Goal: Task Accomplishment & Management: Manage account settings

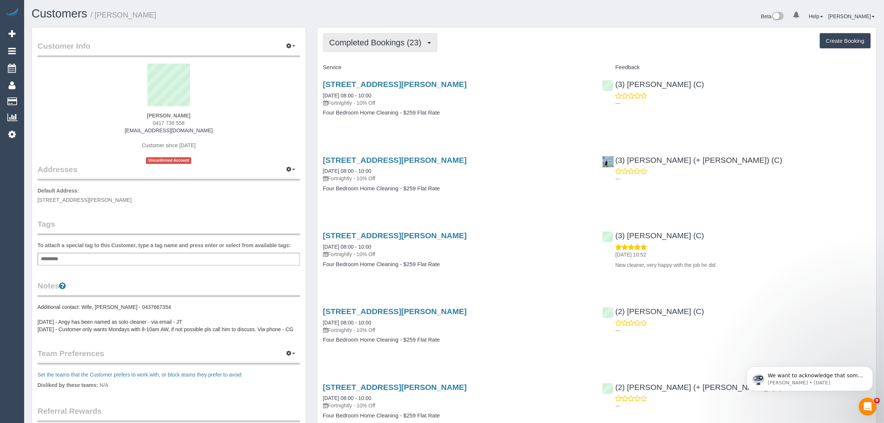
click at [382, 40] on span "Completed Bookings (23)" at bounding box center [377, 42] width 96 height 9
click at [372, 73] on link "Upcoming Bookings (11)" at bounding box center [363, 70] width 80 height 10
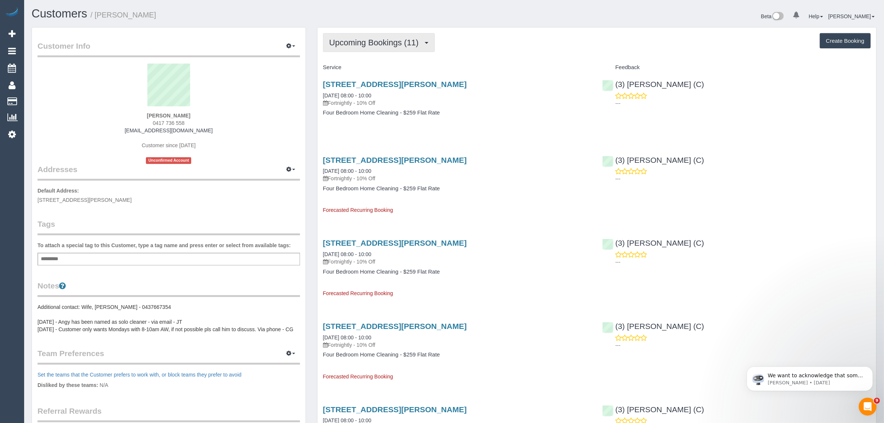
click at [361, 45] on span "Upcoming Bookings (11)" at bounding box center [375, 42] width 93 height 9
click at [362, 60] on link "Completed Bookings (23)" at bounding box center [363, 60] width 80 height 10
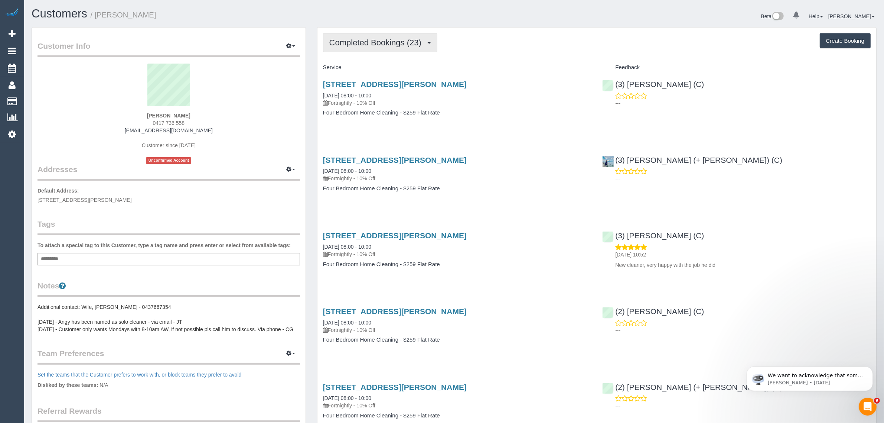
click at [364, 47] on button "Completed Bookings (23)" at bounding box center [380, 42] width 114 height 19
click at [362, 69] on link "Upcoming Bookings (11)" at bounding box center [363, 70] width 80 height 10
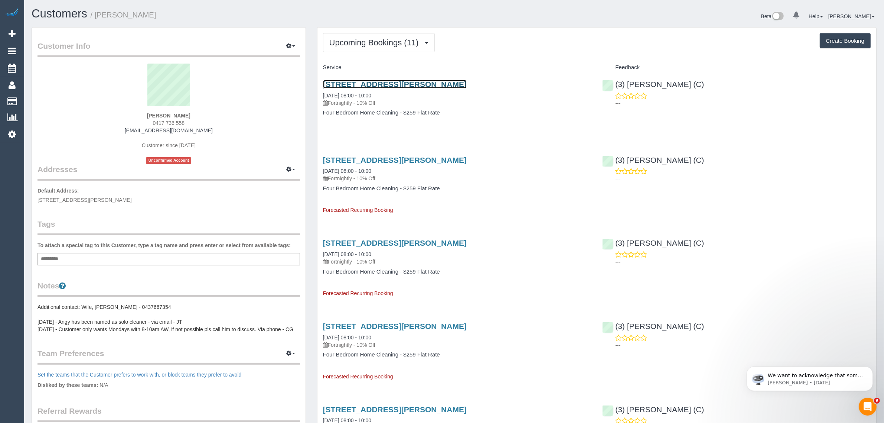
click at [342, 82] on link "16 Spectacle Cres, Point Cook, VIC 3030" at bounding box center [395, 84] width 144 height 9
click at [389, 36] on button "Upcoming Bookings (11)" at bounding box center [379, 42] width 112 height 19
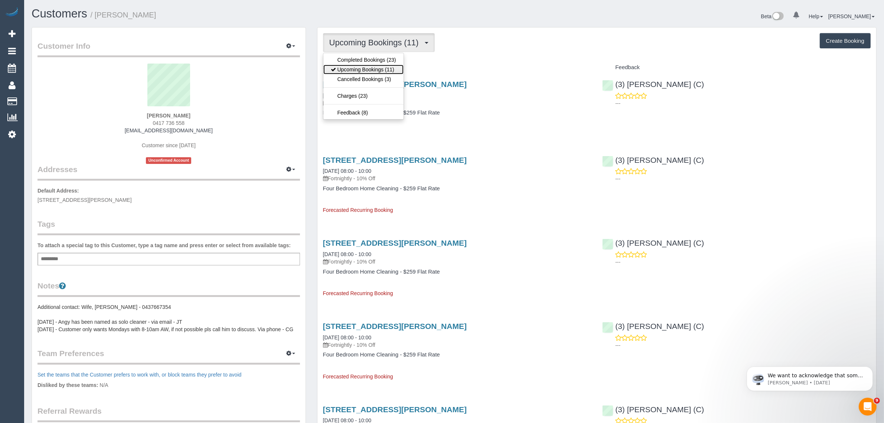
click at [365, 67] on link "Upcoming Bookings (11)" at bounding box center [363, 70] width 80 height 10
click at [398, 39] on span "Upcoming Bookings (11)" at bounding box center [375, 42] width 93 height 9
drag, startPoint x: 374, startPoint y: 70, endPoint x: 405, endPoint y: 80, distance: 32.1
click at [374, 70] on link "Upcoming Bookings (11)" at bounding box center [363, 70] width 80 height 10
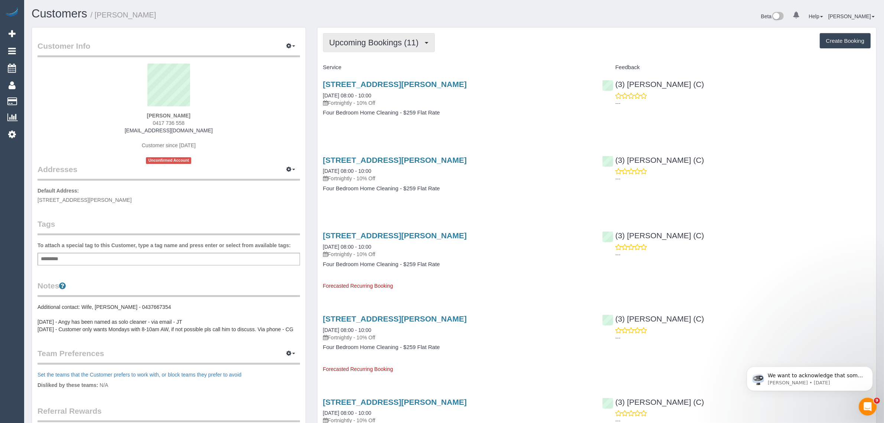
click at [375, 46] on span "Upcoming Bookings (11)" at bounding box center [375, 42] width 93 height 9
click at [371, 69] on link "Upcoming Bookings (11)" at bounding box center [363, 70] width 80 height 10
drag, startPoint x: 319, startPoint y: 94, endPoint x: 350, endPoint y: 91, distance: 30.9
click at [350, 91] on div "16 Spectacle Cres, Point Cook, VIC 3030 02/10/2025 08:00 - 10:00 Fortnightly - …" at bounding box center [458, 102] width 280 height 57
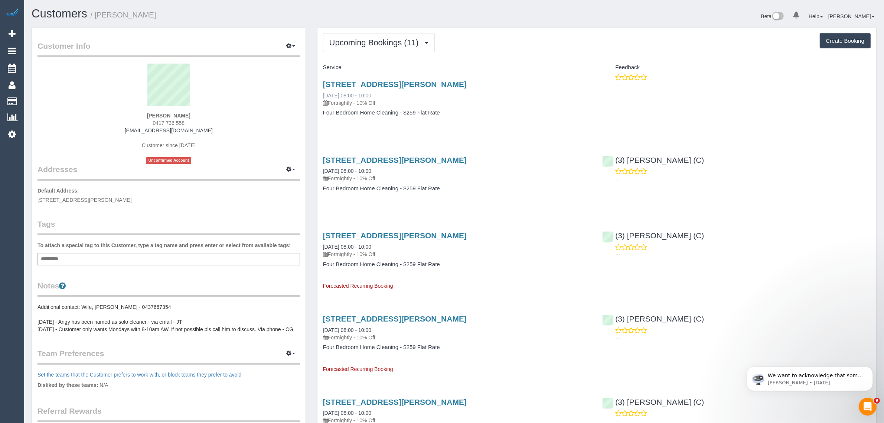
copy link "02/10/2025"
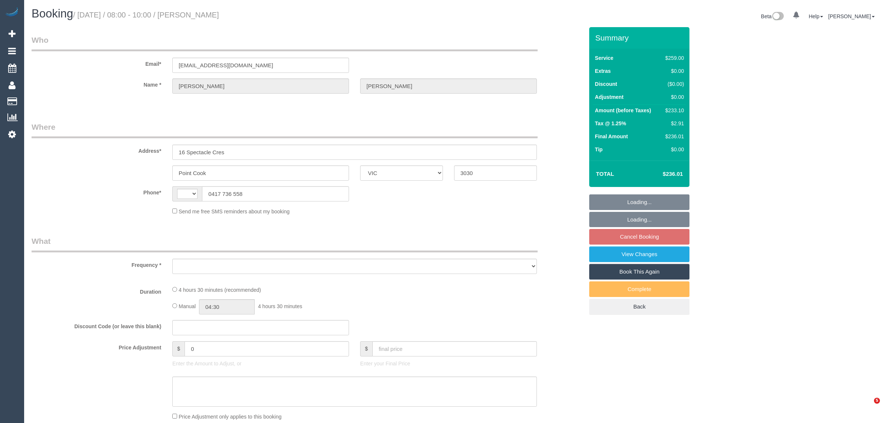
select select "VIC"
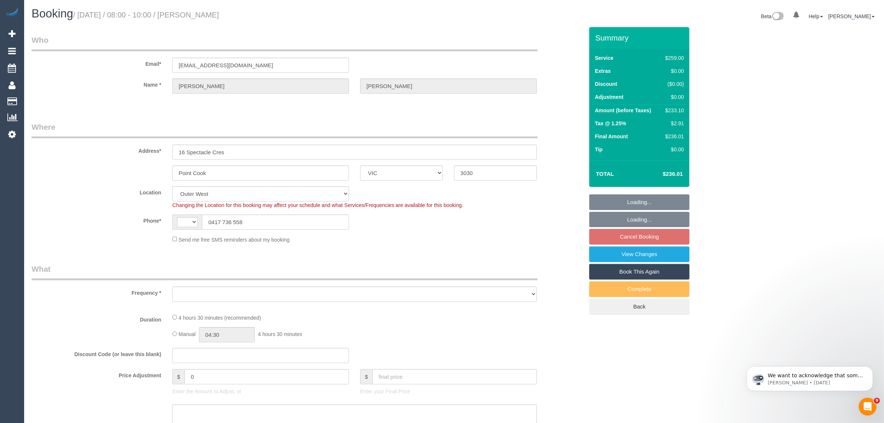
select select "string:AU"
select select "number:28"
select select "number:14"
select select "number:18"
select select "number:36"
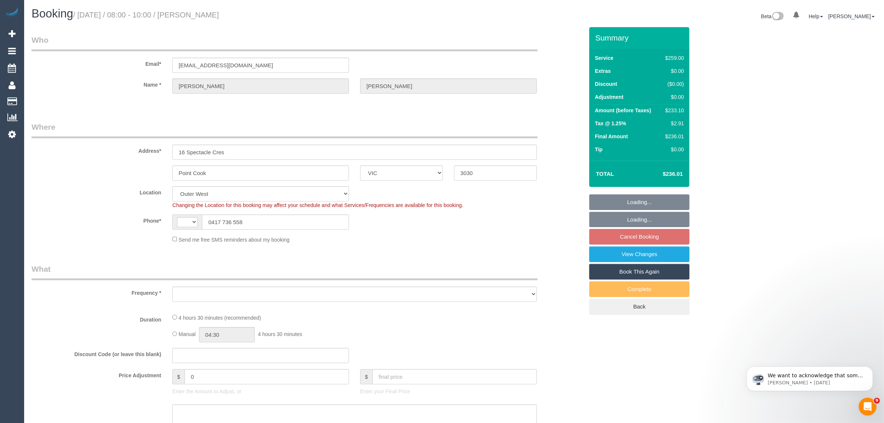
select select "number:34"
select select "number:11"
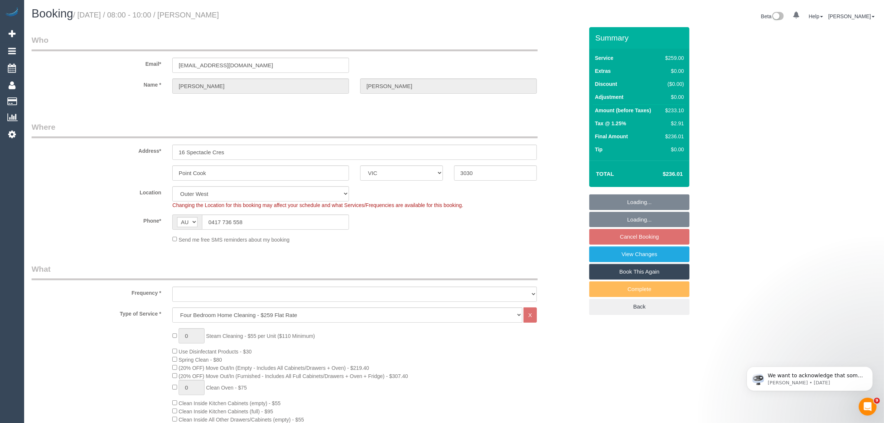
select select "object:772"
select select "string:stripe-pm_1Q240T2GScqysDRVfE1v4bUx"
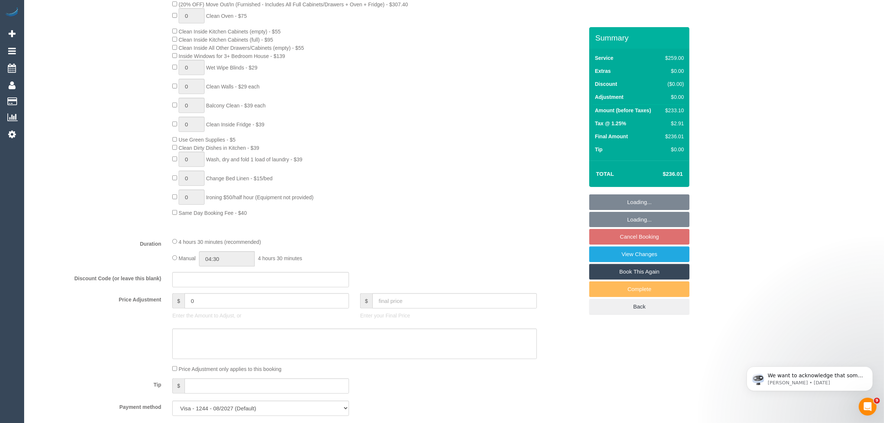
select select "object:1194"
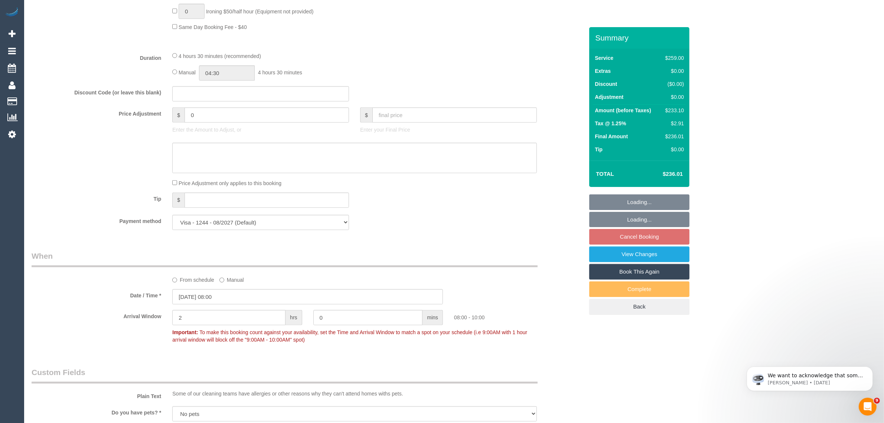
scroll to position [743, 0]
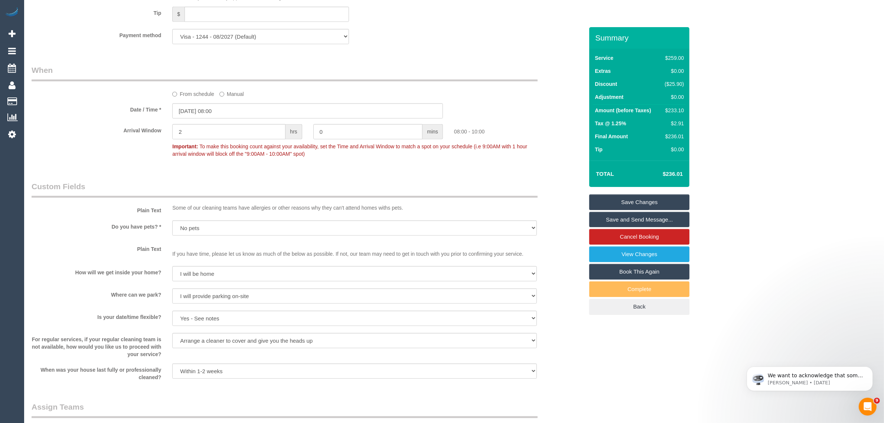
click at [178, 92] on label "From schedule" at bounding box center [193, 93] width 42 height 10
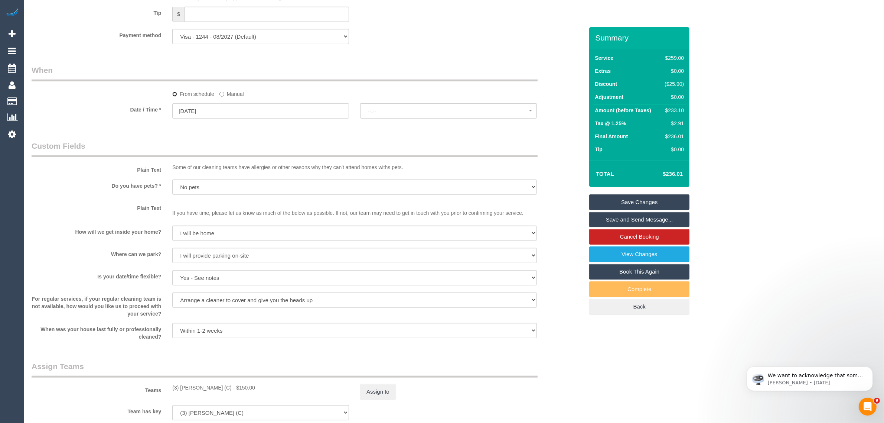
select select "spot10"
click at [267, 110] on input "29/09/2025" at bounding box center [260, 110] width 177 height 15
click at [263, 127] on span "Next" at bounding box center [262, 126] width 6 height 6
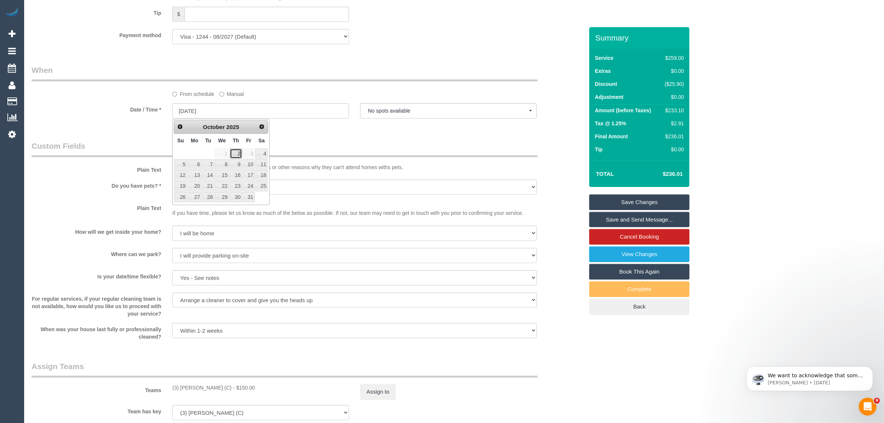
click at [237, 157] on link "2" at bounding box center [236, 154] width 12 height 10
type input "02/10/2025"
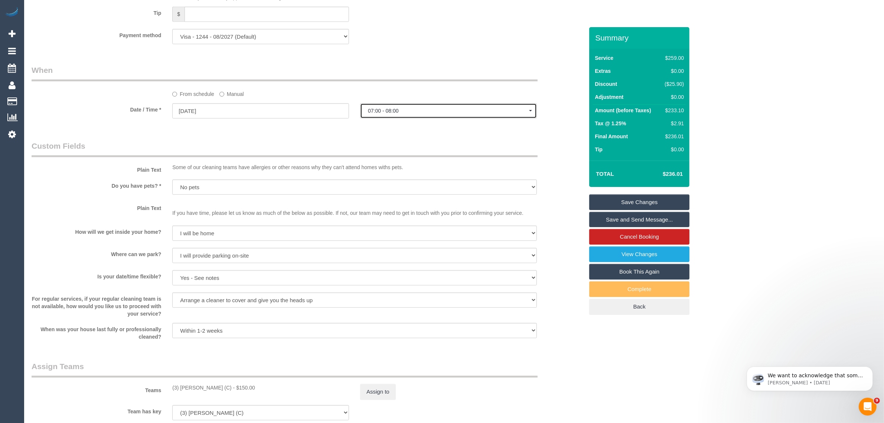
click at [433, 114] on button "07:00 - 08:00" at bounding box center [448, 110] width 177 height 15
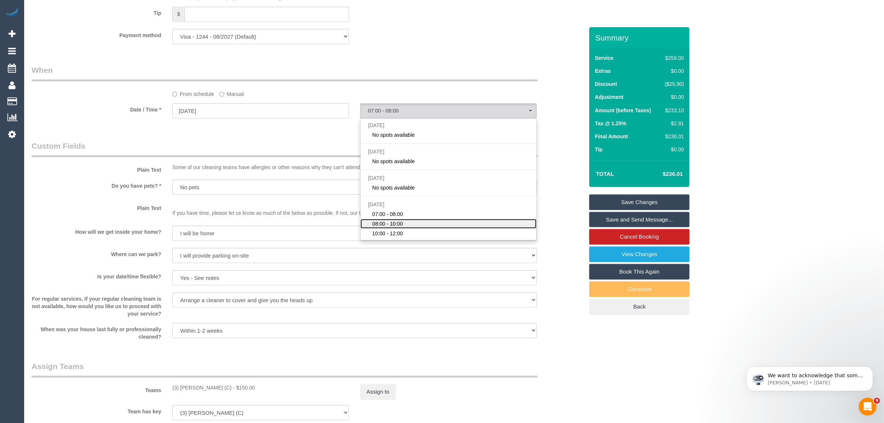
click at [459, 224] on link "08:00 - 10:00" at bounding box center [449, 224] width 176 height 10
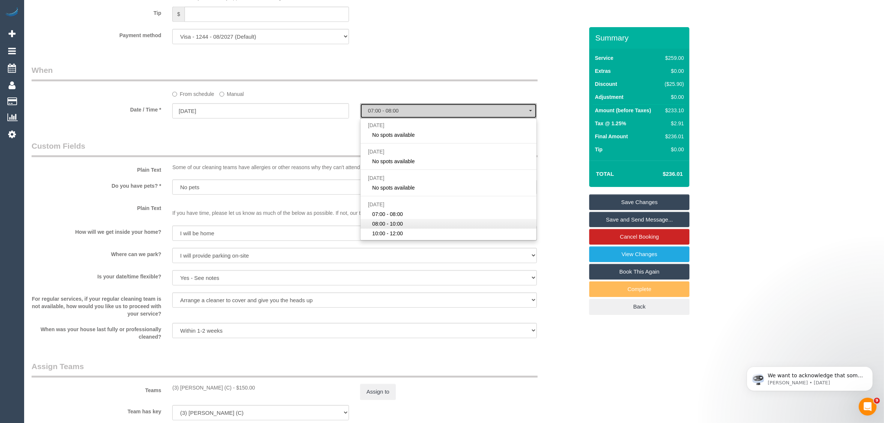
select select "spot14"
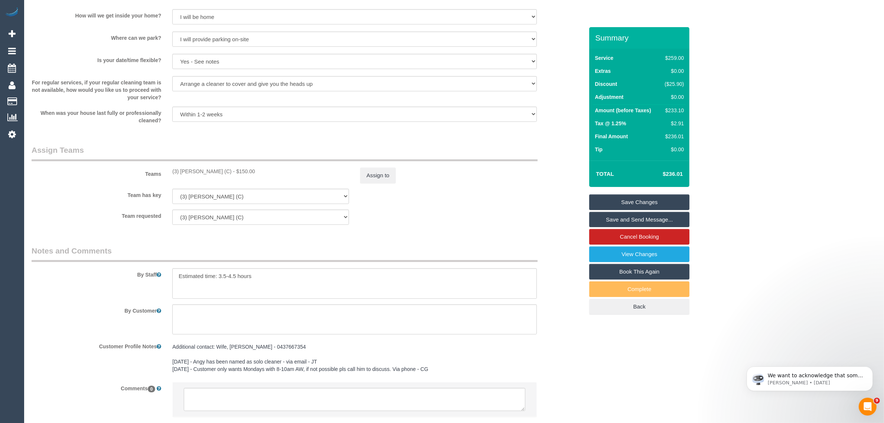
scroll to position [1007, 0]
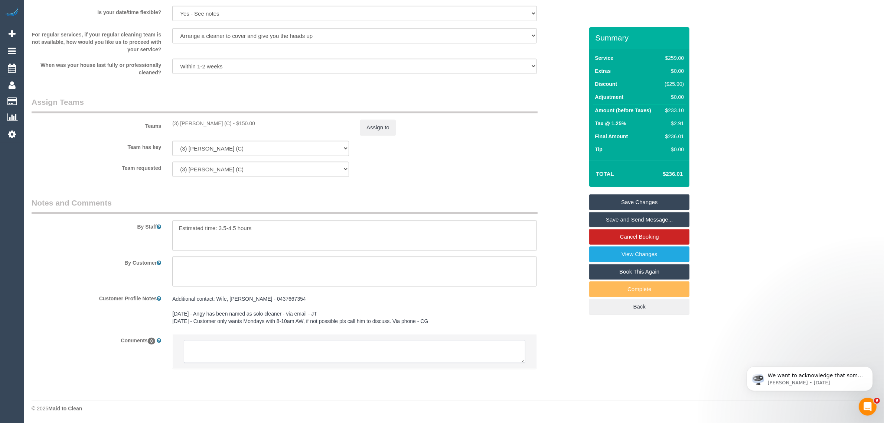
click at [345, 359] on textarea at bounding box center [355, 351] width 342 height 23
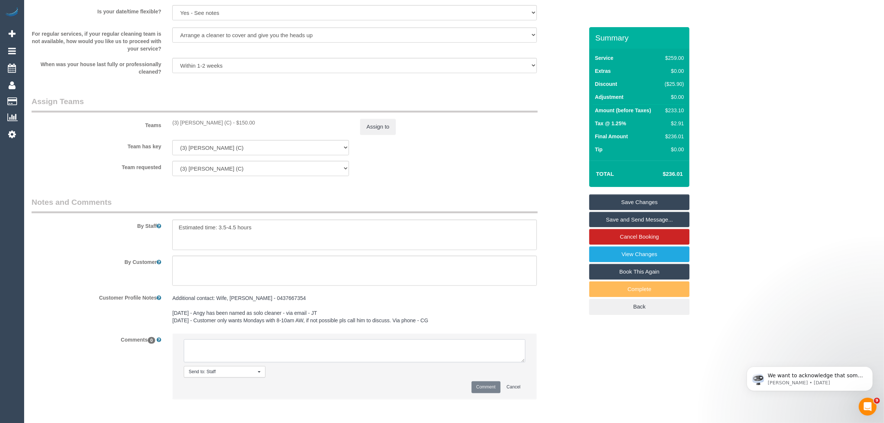
paste textarea "Cleaner(s) Unassigned: Reason Unassigned: One Off/Ongoing: Flexibility: Close a…"
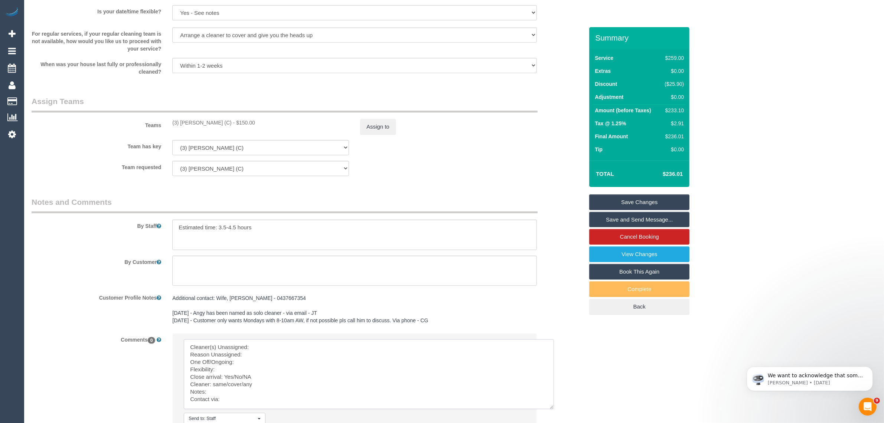
scroll to position [0, 0]
drag, startPoint x: 518, startPoint y: 361, endPoint x: 555, endPoint y: 421, distance: 70.5
click at [555, 421] on textarea at bounding box center [372, 380] width 376 height 82
drag, startPoint x: 173, startPoint y: 124, endPoint x: 212, endPoint y: 124, distance: 38.6
click at [212, 124] on div "(3) Afzaal Ahmad (C) - $150.00" at bounding box center [260, 122] width 177 height 7
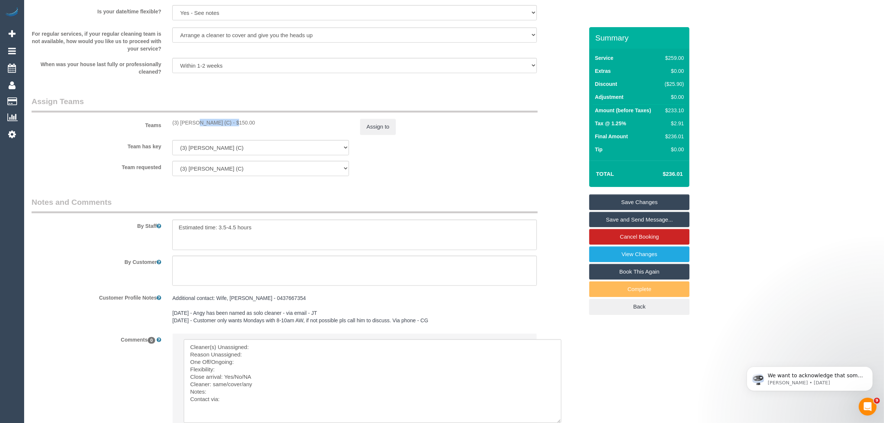
copy div "3) Afzaal Ahmad"
click at [279, 351] on textarea at bounding box center [373, 381] width 378 height 84
click at [284, 348] on textarea at bounding box center [373, 381] width 378 height 84
paste textarea "3) Afzaal Ahmad"
click at [255, 355] on textarea at bounding box center [373, 381] width 378 height 84
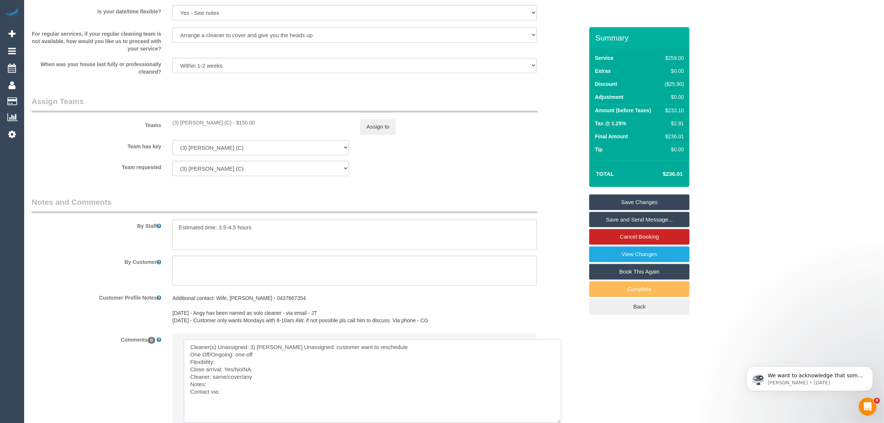
paste textarea "possible to reschedule for anytime Wednesday or Thursday?"
click at [346, 376] on textarea at bounding box center [373, 381] width 378 height 84
click at [242, 387] on textarea at bounding box center [373, 381] width 378 height 84
click at [246, 395] on textarea at bounding box center [373, 381] width 378 height 84
click at [246, 401] on textarea at bounding box center [373, 381] width 378 height 84
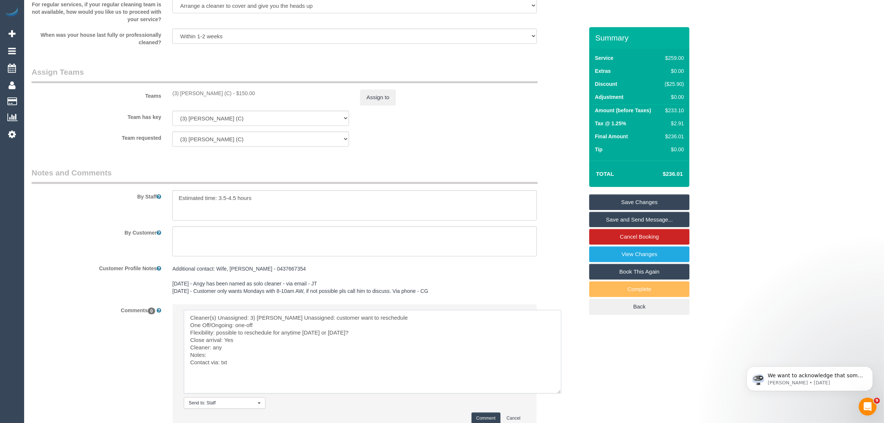
scroll to position [1099, 0]
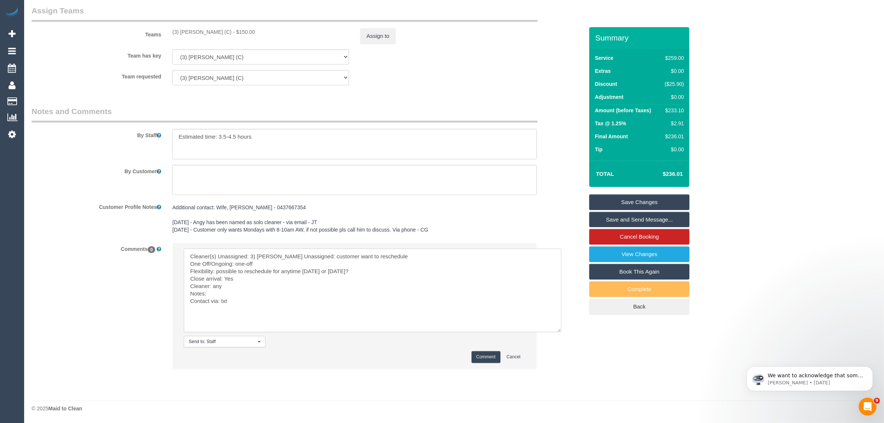
type textarea "Cleaner(s) Unassigned: 3) Afzaal Ahmad Reason Unassigned: customer want to resc…"
click at [480, 351] on button "Comment" at bounding box center [486, 357] width 29 height 12
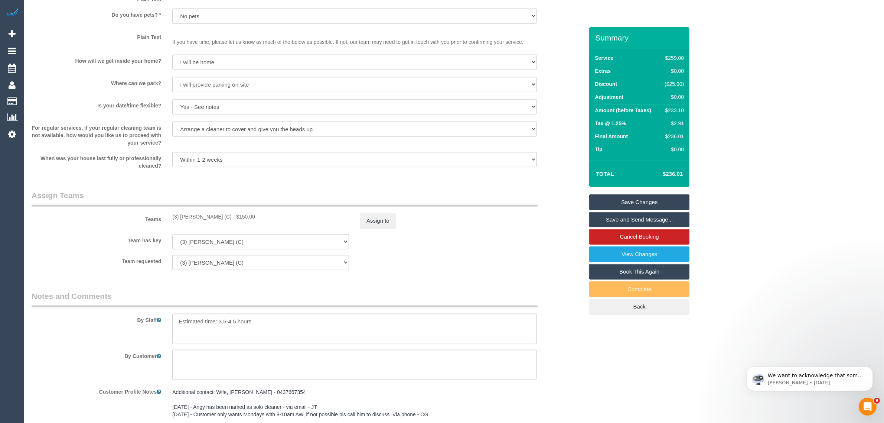
click at [371, 229] on sui-booking-teams "Teams (3) Afzaal Ahmad (C) - $150.00 Assign to Team has key (3) Afzaal Ahmad (C…" at bounding box center [308, 230] width 552 height 80
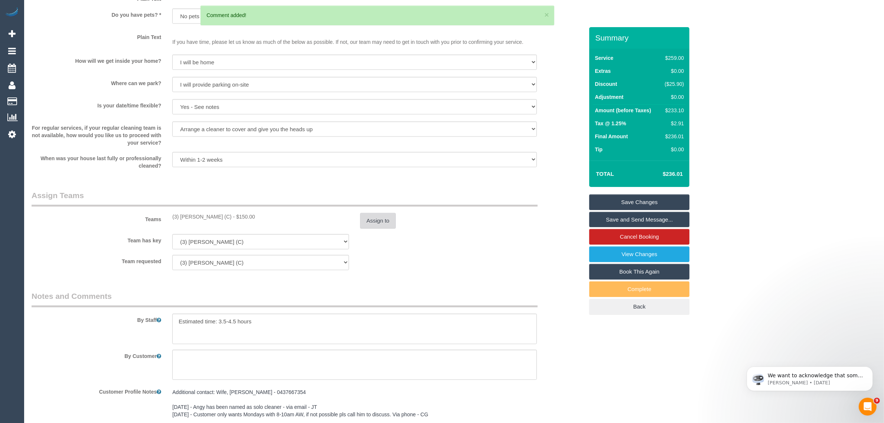
click at [369, 220] on button "Assign to" at bounding box center [378, 221] width 36 height 16
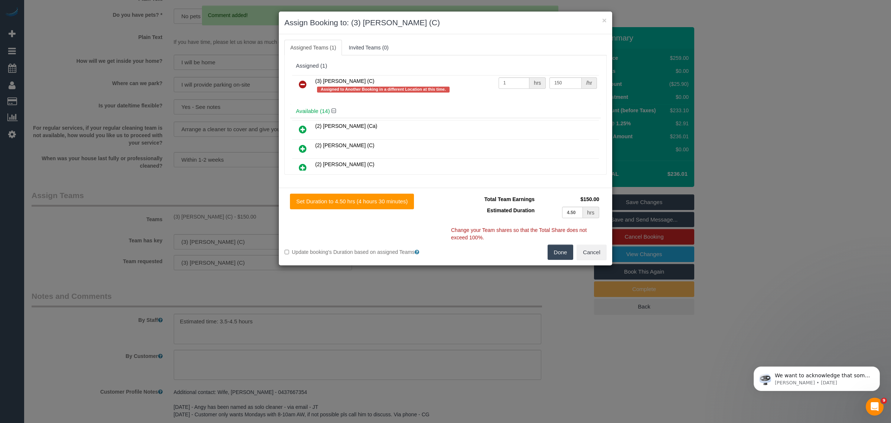
click at [303, 82] on icon at bounding box center [303, 84] width 8 height 9
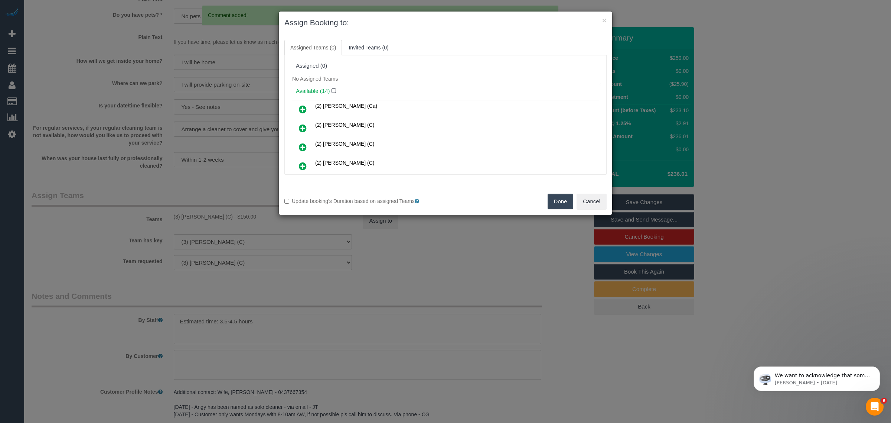
click at [560, 208] on button "Done" at bounding box center [561, 201] width 26 height 16
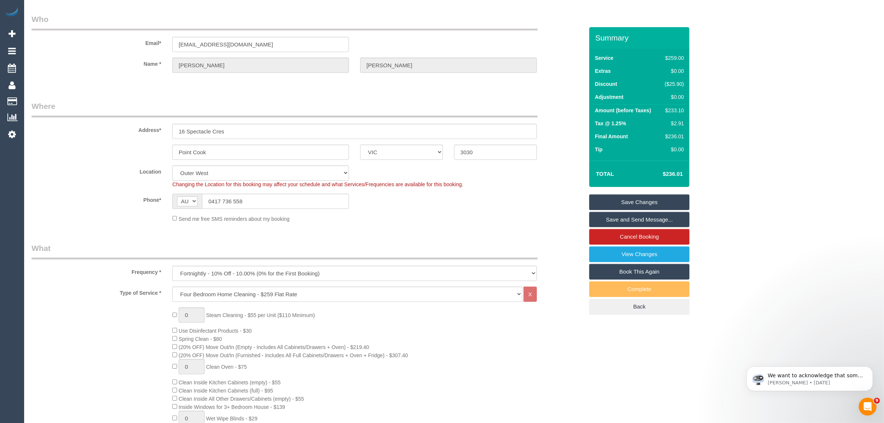
scroll to position [0, 0]
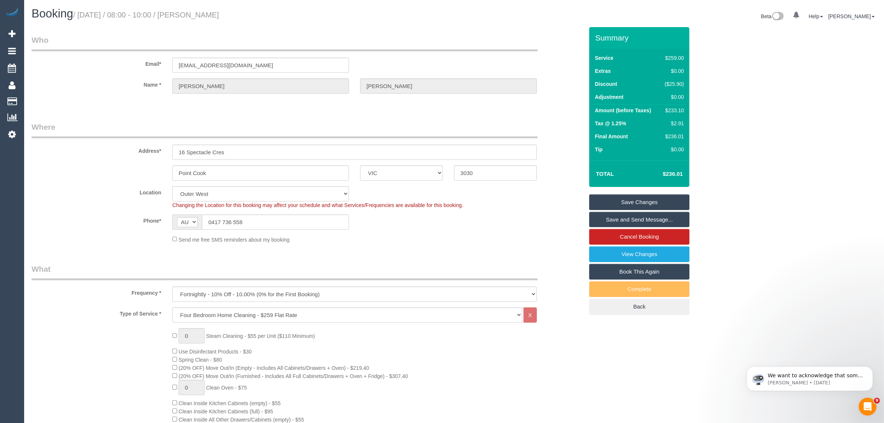
click at [598, 202] on link "Save Changes" at bounding box center [639, 202] width 100 height 16
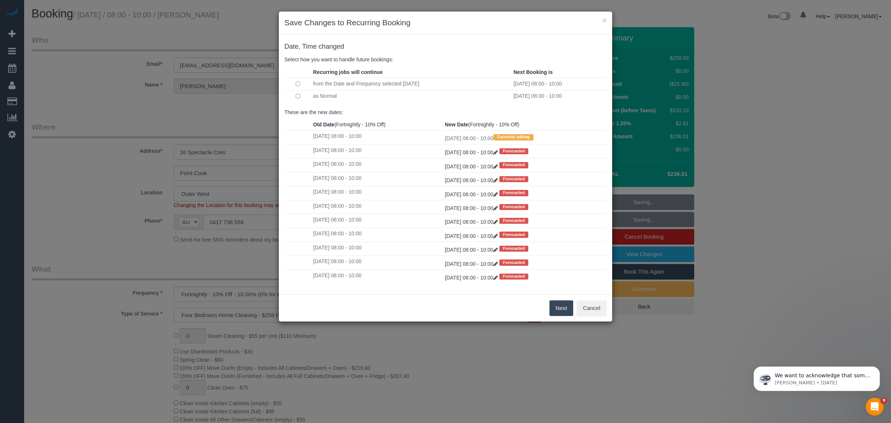
click at [557, 305] on button "Next" at bounding box center [562, 308] width 24 height 16
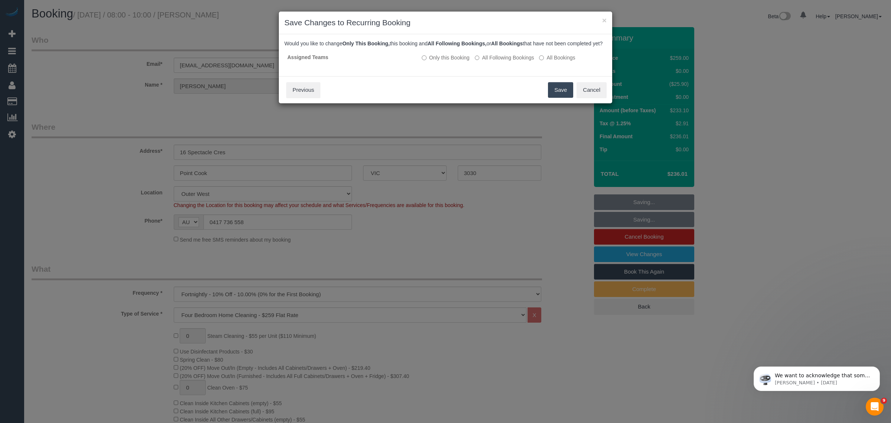
click at [561, 98] on button "Save" at bounding box center [560, 90] width 25 height 16
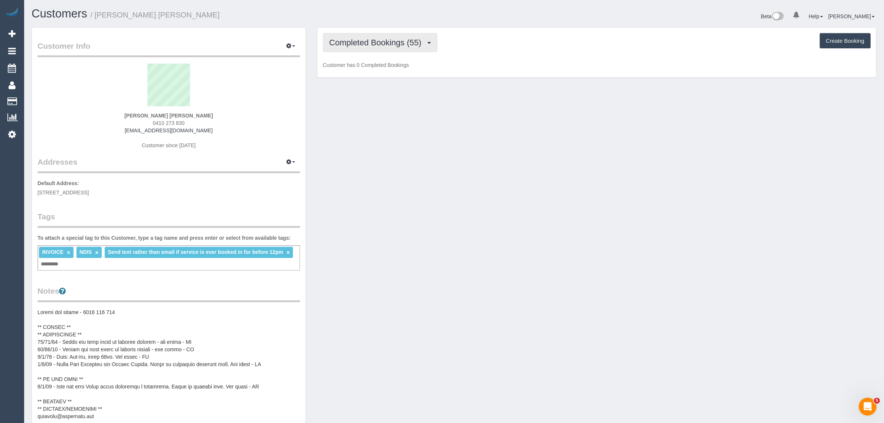
click at [372, 41] on span "Completed Bookings (55)" at bounding box center [377, 42] width 96 height 9
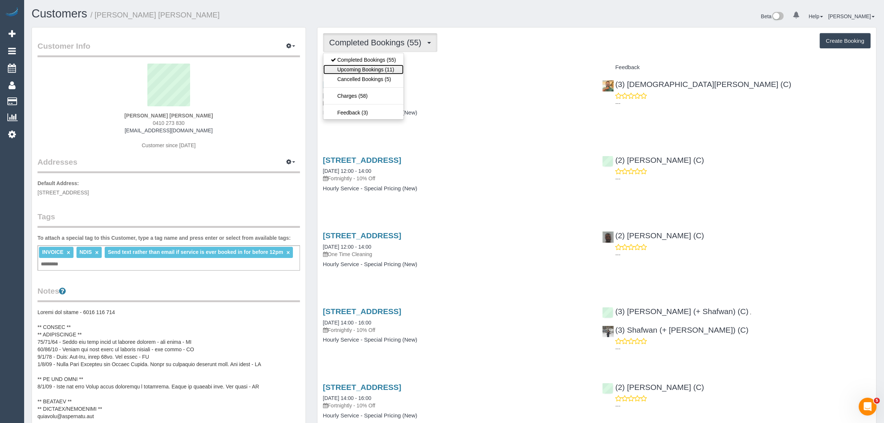
drag, startPoint x: 365, startPoint y: 66, endPoint x: 457, endPoint y: 90, distance: 95.9
click at [365, 66] on link "Upcoming Bookings (11)" at bounding box center [363, 70] width 80 height 10
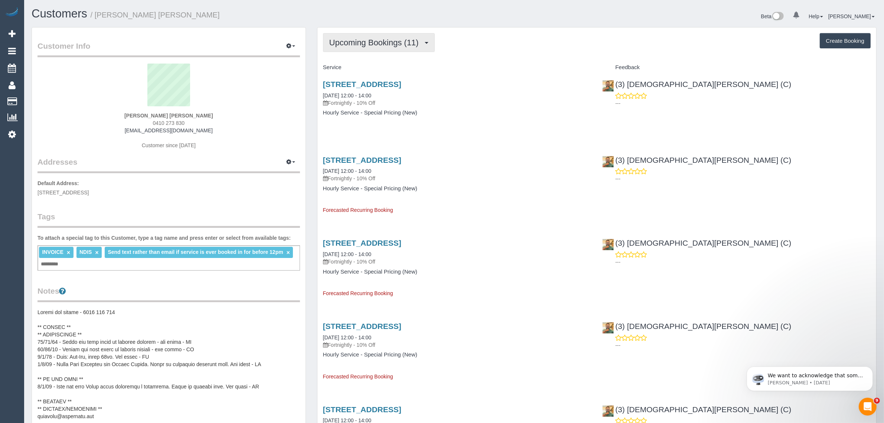
click at [380, 43] on span "Upcoming Bookings (11)" at bounding box center [375, 42] width 93 height 9
click at [380, 42] on span "Upcoming Bookings (11)" at bounding box center [375, 42] width 93 height 9
click at [373, 58] on link "Completed Bookings (55)" at bounding box center [363, 60] width 80 height 10
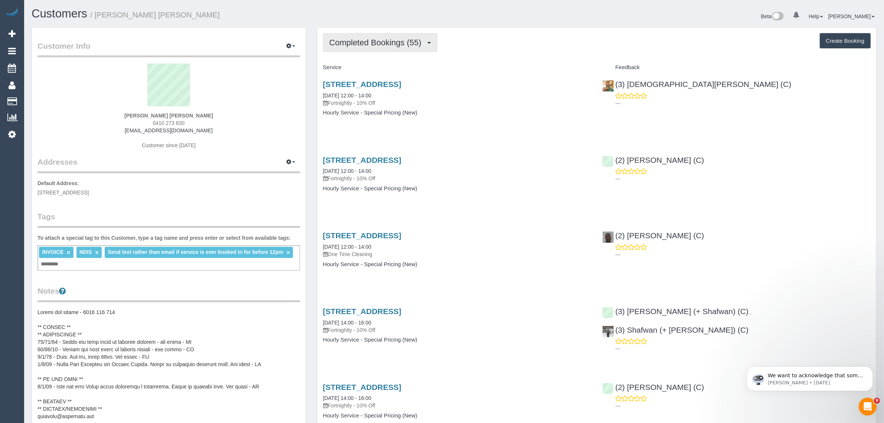
click at [387, 43] on span "Completed Bookings (55)" at bounding box center [377, 42] width 96 height 9
click at [378, 65] on link "Upcoming Bookings (11)" at bounding box center [363, 70] width 80 height 10
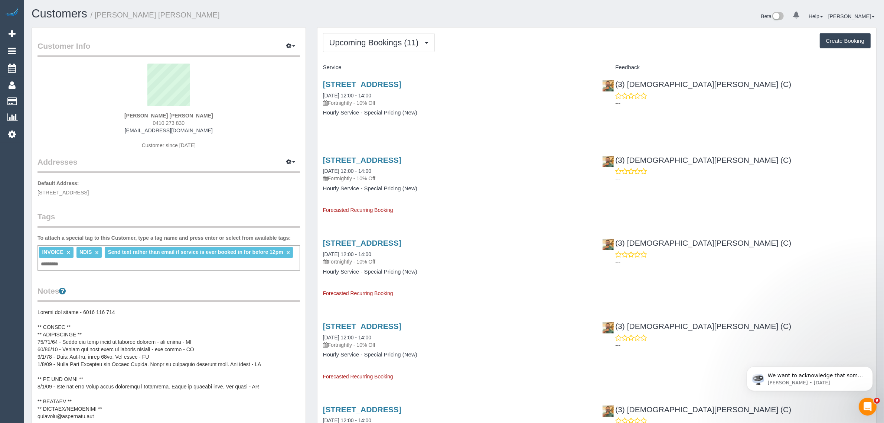
click at [173, 121] on span "0410 273 830" at bounding box center [169, 123] width 32 height 6
copy div "0410 273 830"
click div "107a Cheddar Road, Reservoir, VIC 3073 27/09/2025 12:00 - 14:00 Fortnightly - 1…"
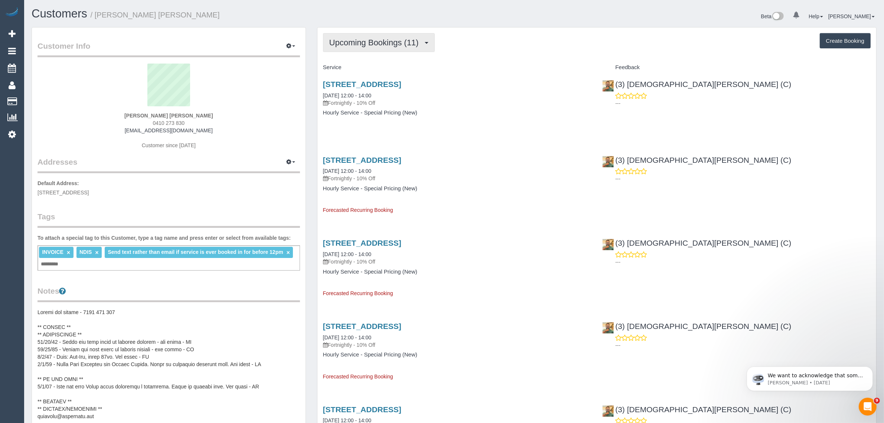
click span "Upcoming Bookings (11)"
click link "Completed Bookings (55)"
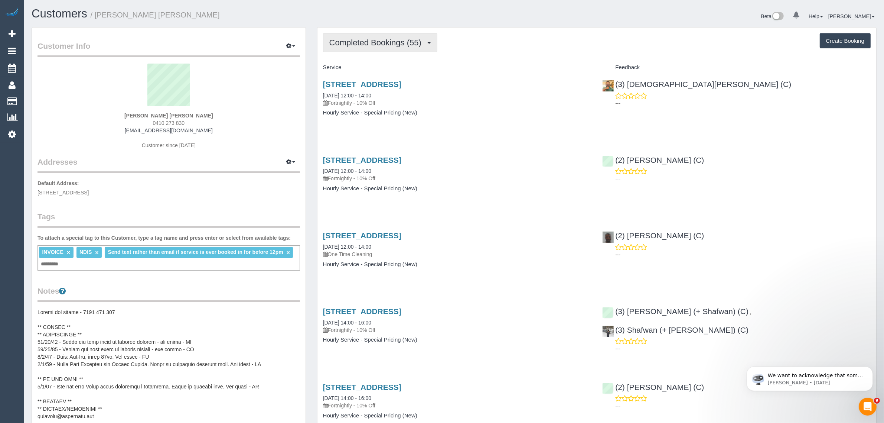
click span "Completed Bookings (55)"
click link "Upcoming Bookings (11)"
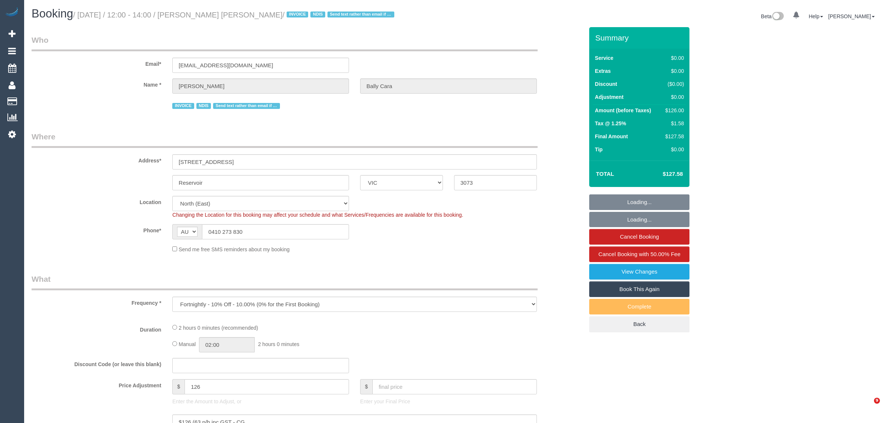
select select "VIC"
select select "number:27"
select select "number:14"
select select "number:19"
select select "number:25"
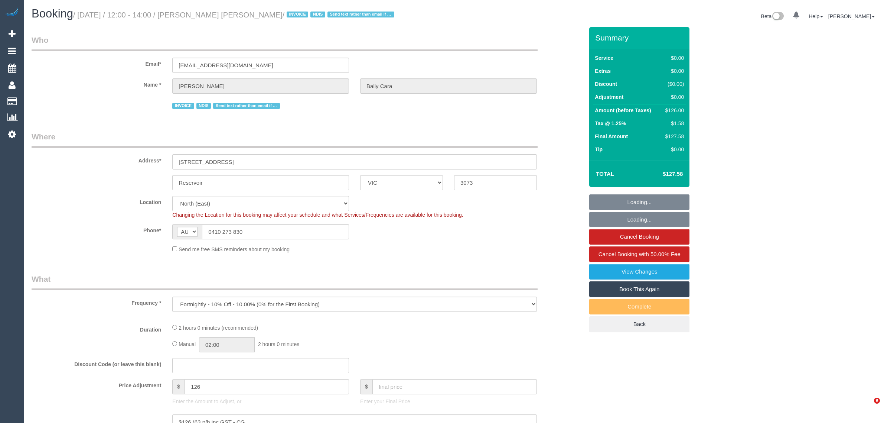
select select "number:35"
select select "object:686"
select select "120"
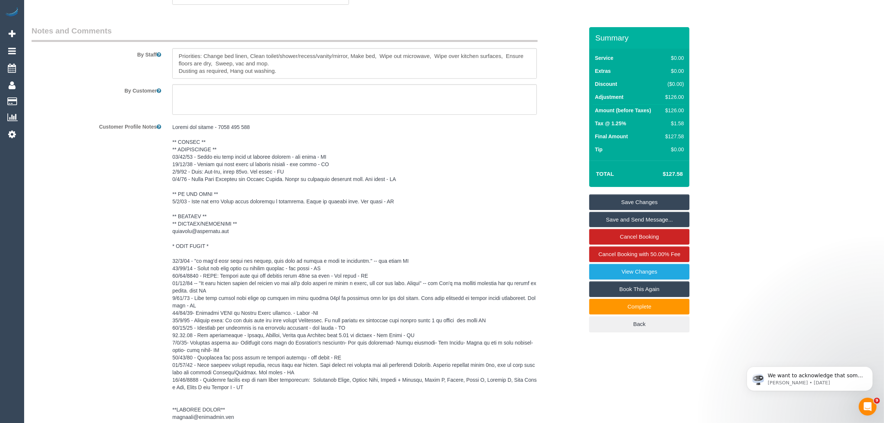
scroll to position [1087, 0]
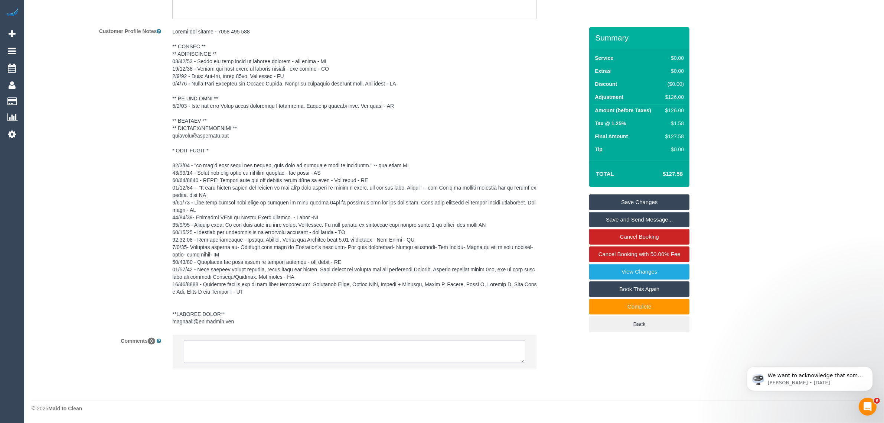
click at [391, 346] on textarea at bounding box center [355, 351] width 342 height 23
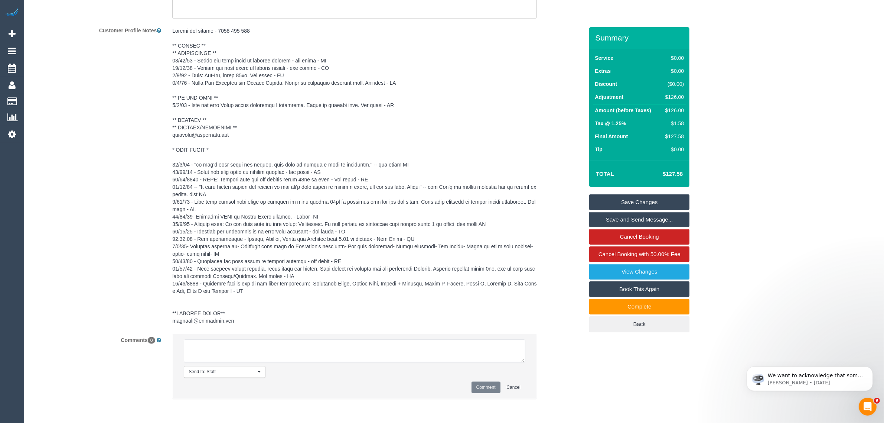
paste textarea "Cleaner(s) Unassigned: Reason Unassigned: Contact via: Which message sent: Addi…"
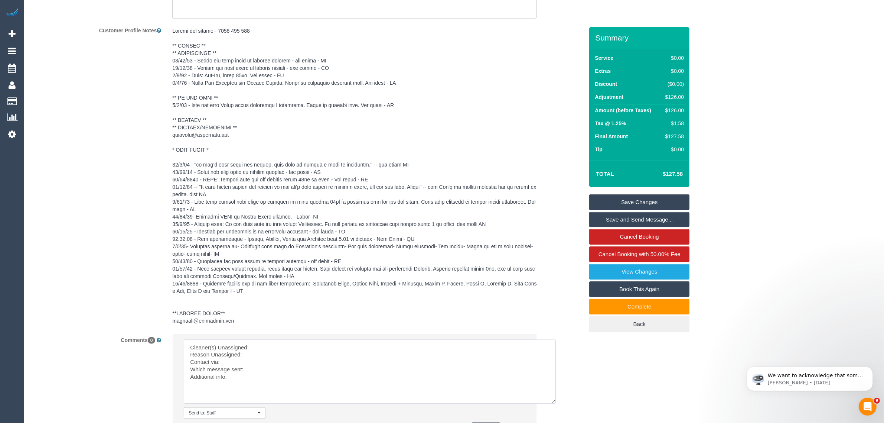
scroll to position [0, 0]
drag, startPoint x: 520, startPoint y: 359, endPoint x: 554, endPoint y: 405, distance: 56.8
click at [554, 403] on textarea at bounding box center [370, 371] width 372 height 64
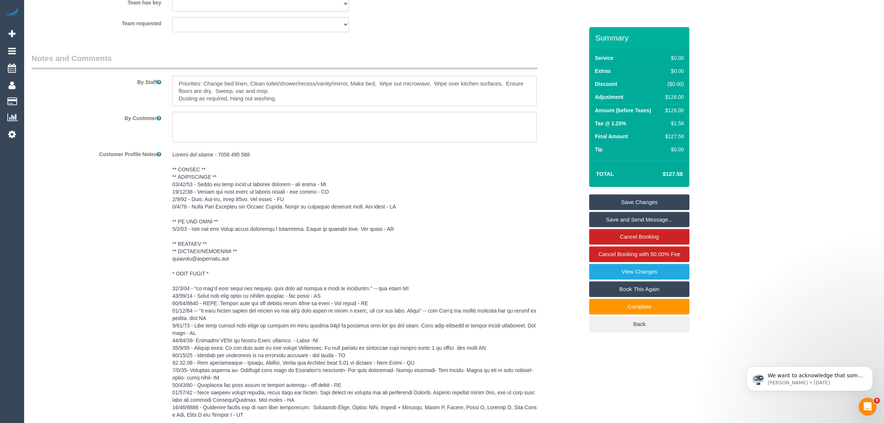
scroll to position [901, 0]
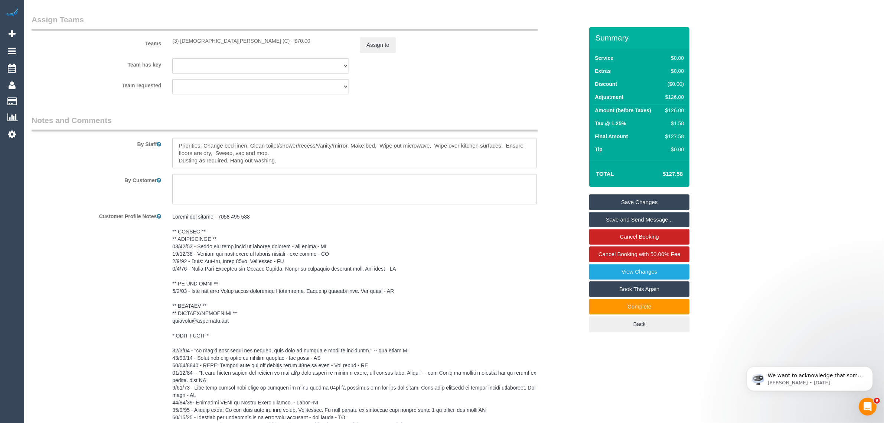
drag, startPoint x: 170, startPoint y: 39, endPoint x: 226, endPoint y: 38, distance: 56.1
click at [226, 38] on div "Teams (3) Buddhi Adhikari (C) - $70.00 Assign to" at bounding box center [307, 33] width 563 height 39
copy div "(3) [DEMOGRAPHIC_DATA][PERSON_NAME] (C)"
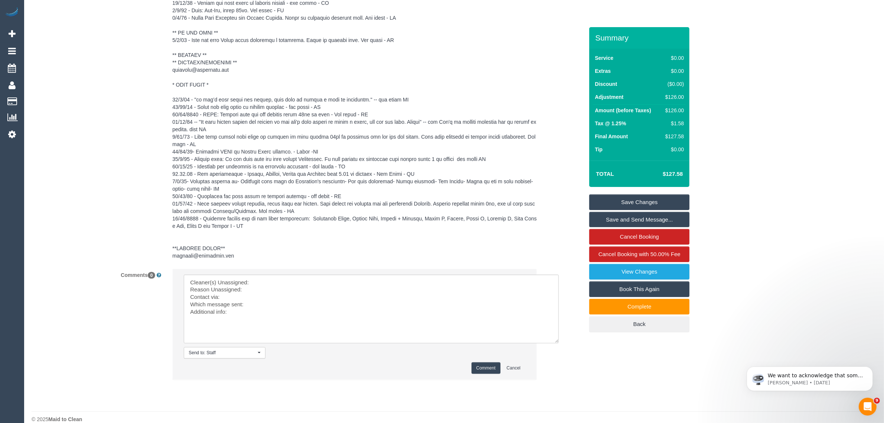
scroll to position [1163, 0]
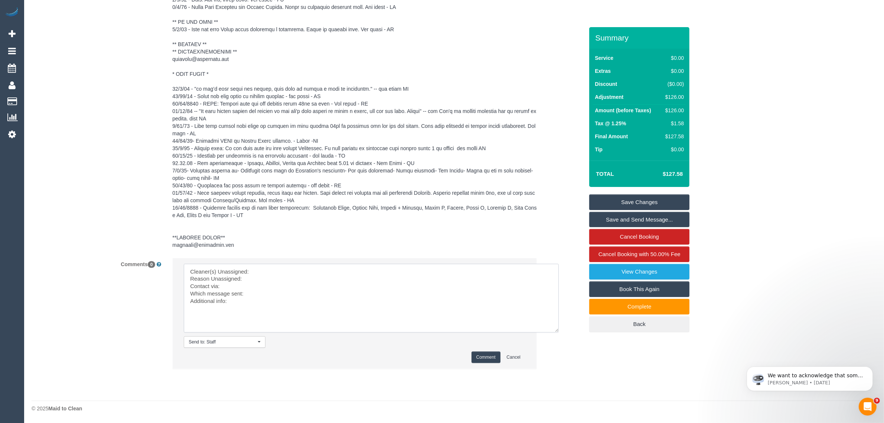
click at [293, 280] on textarea at bounding box center [371, 298] width 375 height 69
paste textarea "(3) [DEMOGRAPHIC_DATA][PERSON_NAME] (C)"
click at [184, 275] on textarea at bounding box center [371, 298] width 375 height 69
click at [263, 281] on textarea at bounding box center [371, 298] width 375 height 69
click at [285, 290] on textarea at bounding box center [371, 298] width 375 height 69
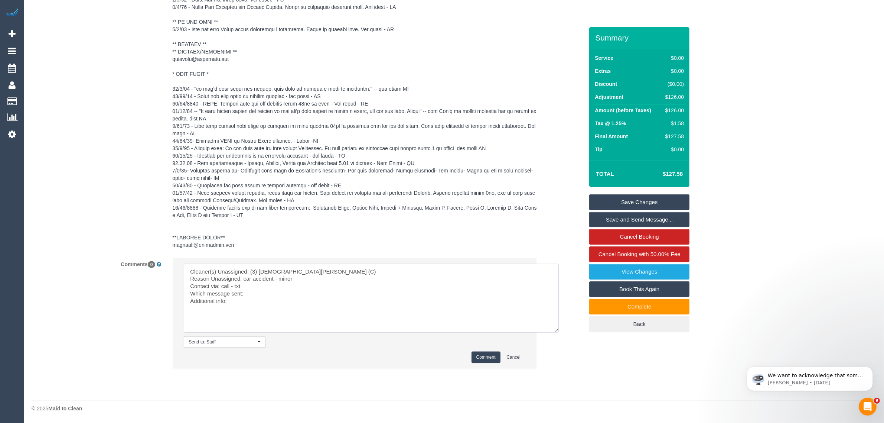
click at [314, 293] on textarea at bounding box center [371, 298] width 375 height 69
type textarea "Cleaner(s) Unassigned: (3) Buddhi Adhikari (C) Reason Unassigned: car accident …"
click at [480, 357] on button "Comment" at bounding box center [486, 357] width 29 height 12
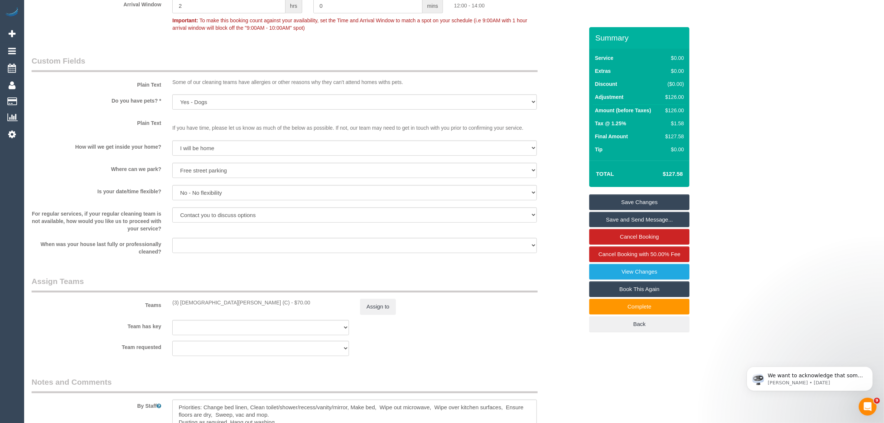
scroll to position [606, 0]
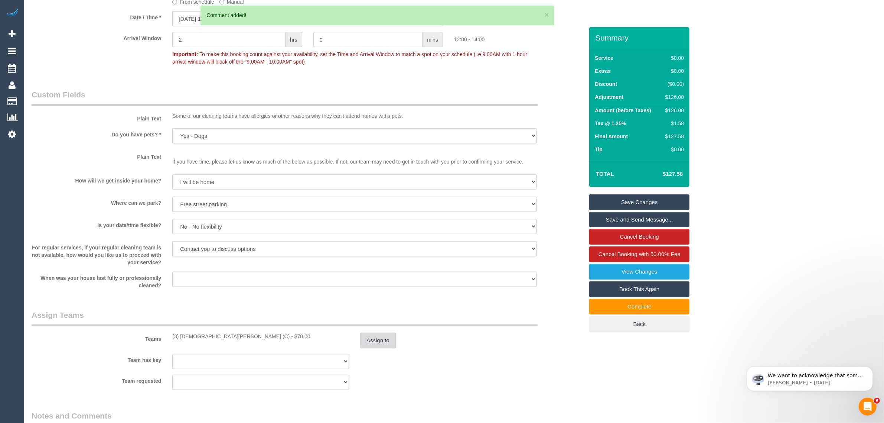
click at [378, 340] on button "Assign to" at bounding box center [378, 340] width 36 height 16
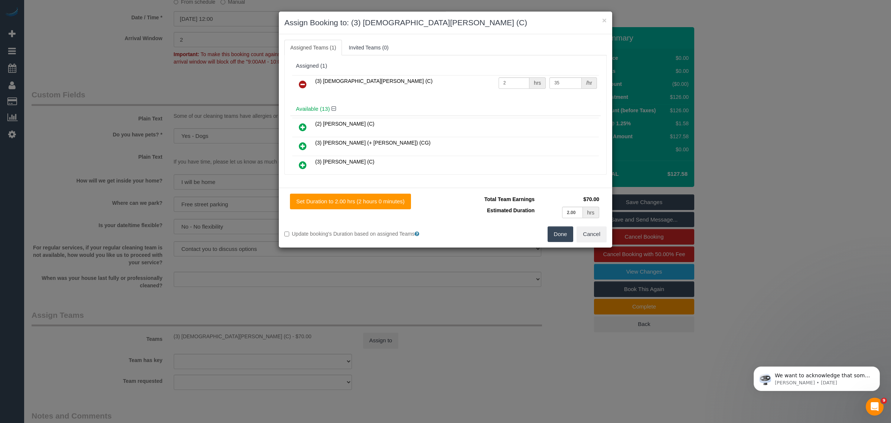
click at [307, 82] on icon at bounding box center [303, 84] width 8 height 9
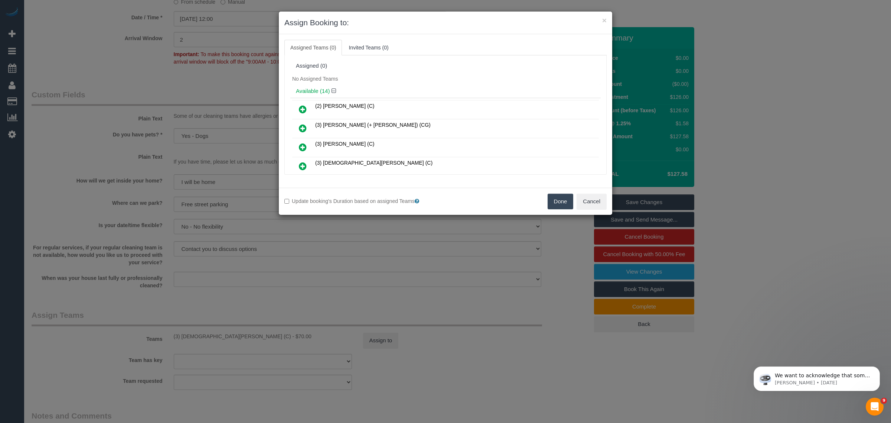
click at [563, 204] on button "Done" at bounding box center [561, 201] width 26 height 16
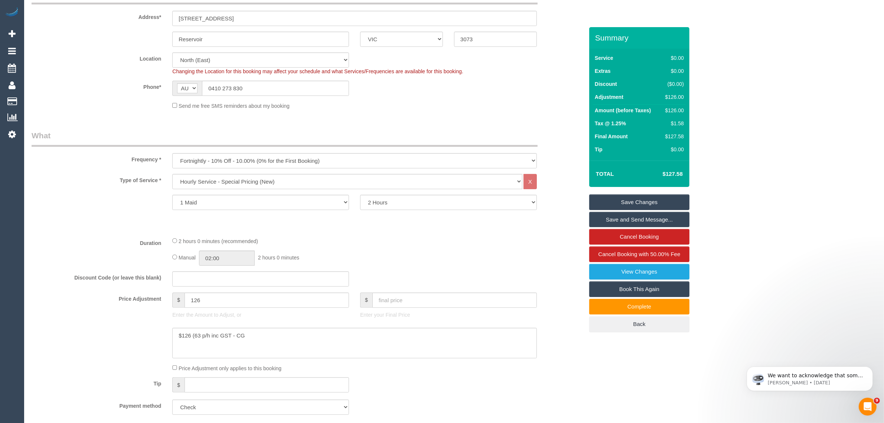
scroll to position [0, 0]
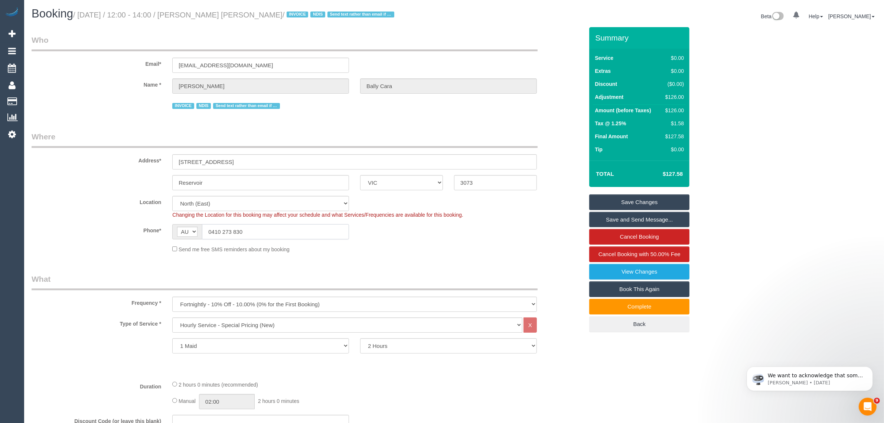
click at [289, 227] on input "0410 273 830" at bounding box center [275, 231] width 147 height 15
click at [613, 196] on link "Save Changes" at bounding box center [639, 202] width 100 height 16
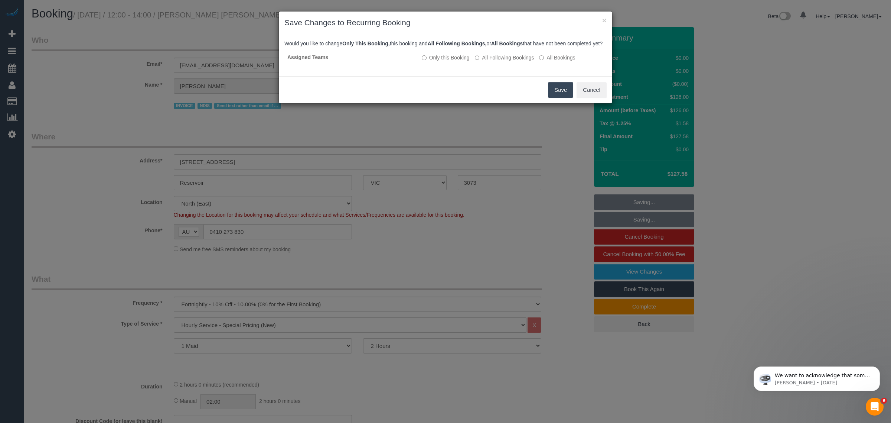
click at [556, 97] on button "Save" at bounding box center [560, 90] width 25 height 16
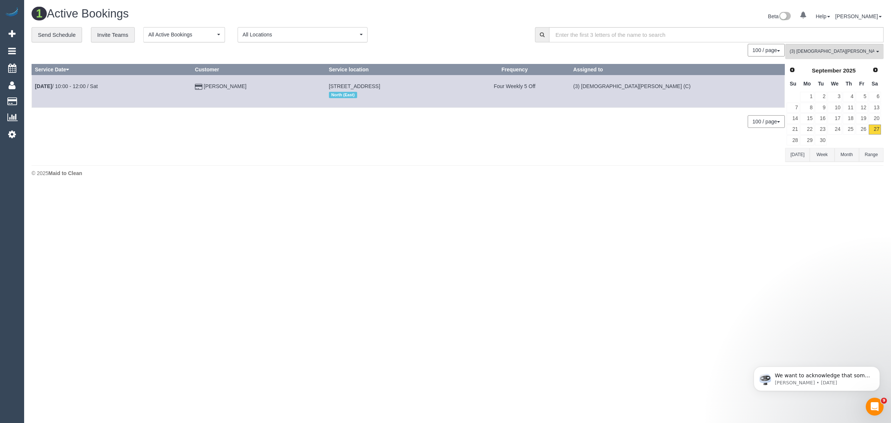
click at [97, 302] on body "0 Beta Your Notifications You have 0 alerts Add Booking Bookings Active Booking…" at bounding box center [445, 211] width 891 height 423
click at [808, 140] on link "29" at bounding box center [807, 140] width 14 height 10
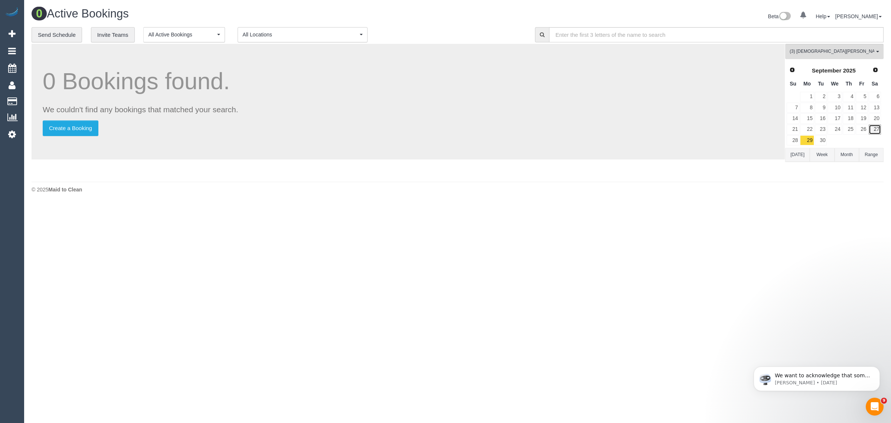
click at [875, 129] on link "27" at bounding box center [875, 129] width 12 height 10
click at [808, 140] on link "29" at bounding box center [807, 140] width 14 height 10
click at [821, 136] on link "30" at bounding box center [821, 140] width 12 height 10
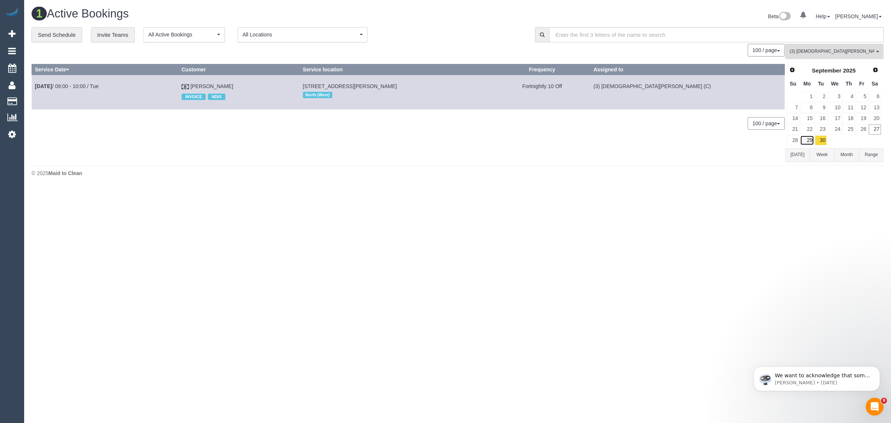
click at [811, 139] on link "29" at bounding box center [807, 140] width 14 height 10
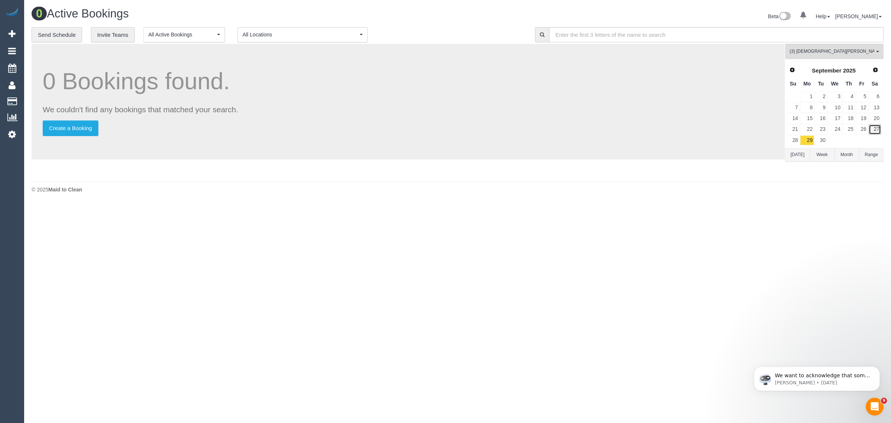
click at [876, 129] on link "27" at bounding box center [875, 129] width 12 height 10
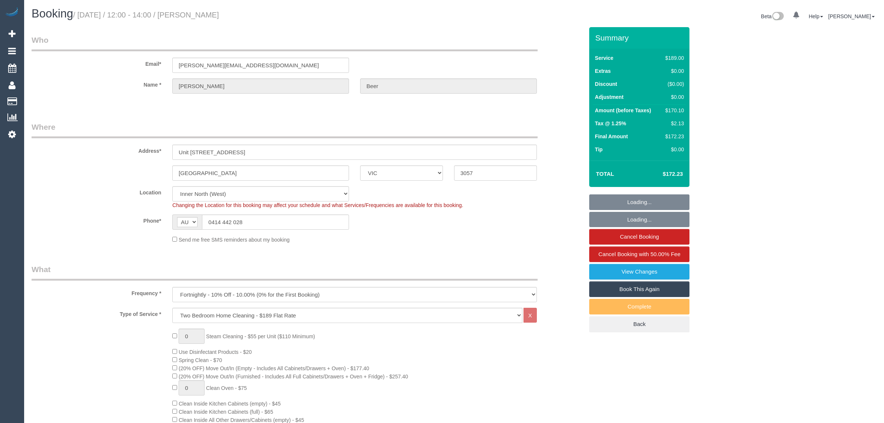
select select "VIC"
select select "number:28"
select select "number:14"
select select "number:21"
select select "number:22"
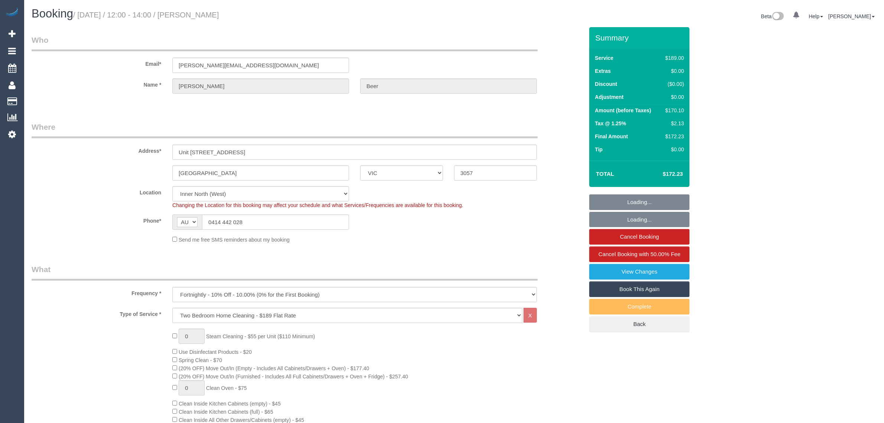
select select "number:34"
select select "number:26"
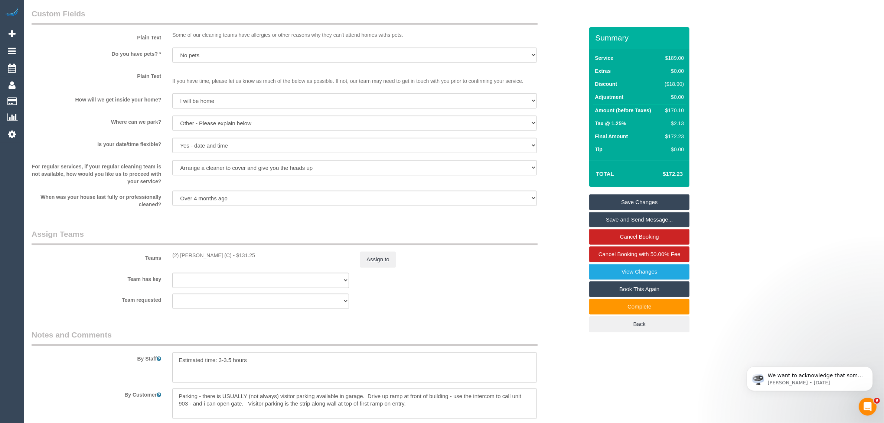
scroll to position [1114, 0]
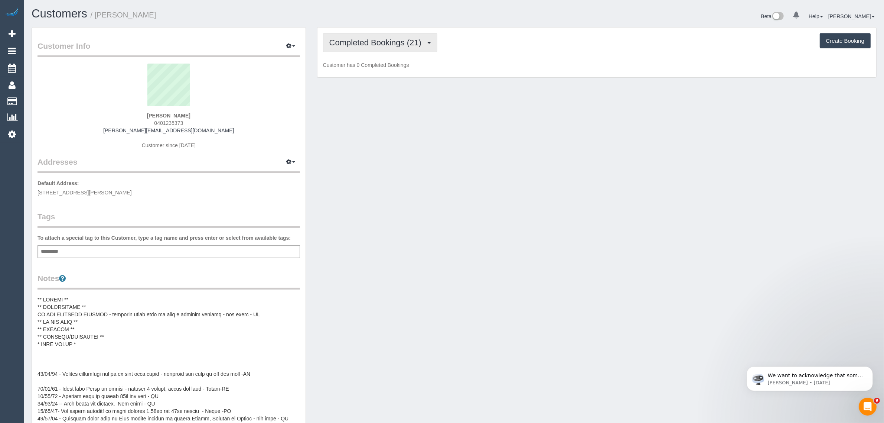
click at [364, 44] on span "Completed Bookings (21)" at bounding box center [377, 42] width 96 height 9
click at [361, 66] on link "Upcoming Bookings (12)" at bounding box center [363, 70] width 80 height 10
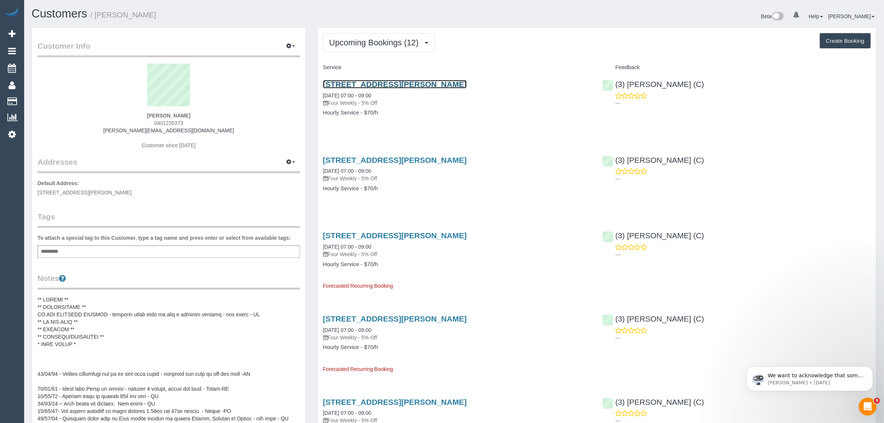
click at [403, 81] on link "[STREET_ADDRESS][PERSON_NAME]" at bounding box center [395, 84] width 144 height 9
click at [382, 33] on button "Upcoming Bookings (12)" at bounding box center [379, 42] width 112 height 19
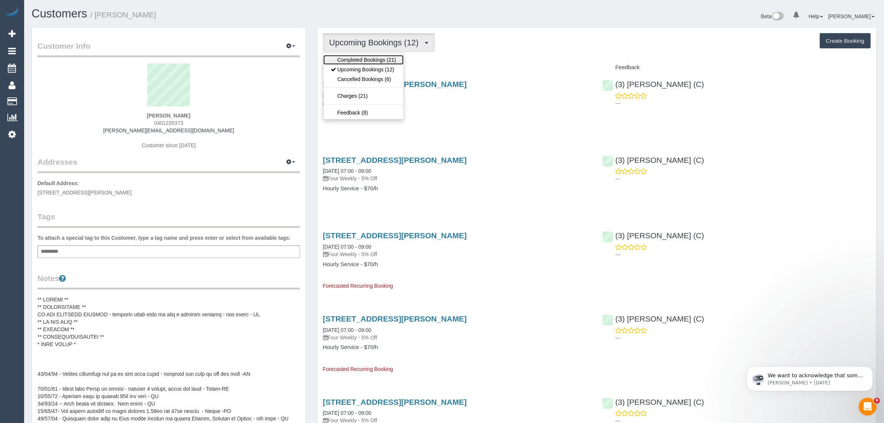
click at [366, 56] on link "Completed Bookings (21)" at bounding box center [363, 60] width 80 height 10
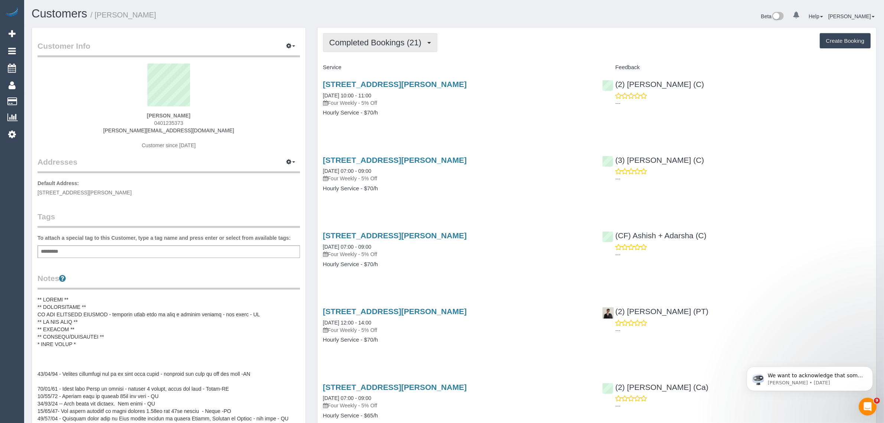
click at [370, 45] on span "Completed Bookings (21)" at bounding box center [377, 42] width 96 height 9
click at [370, 66] on link "Upcoming Bookings (12)" at bounding box center [363, 70] width 80 height 10
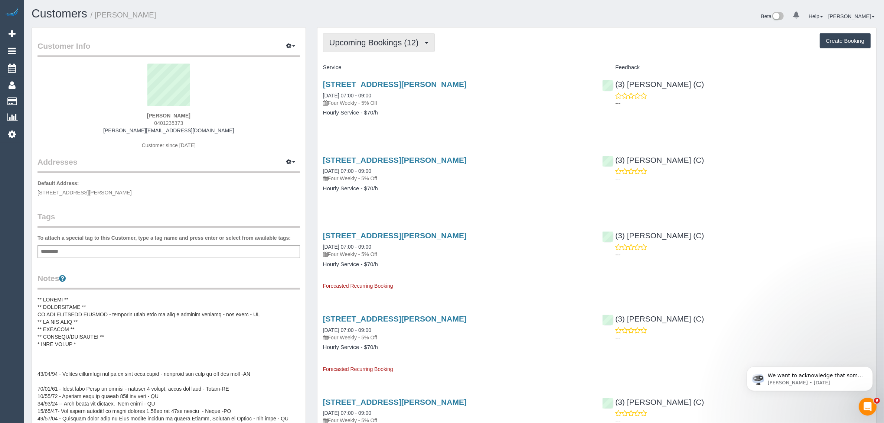
click at [360, 43] on span "Upcoming Bookings (12)" at bounding box center [375, 42] width 93 height 9
click at [349, 66] on link "Upcoming Bookings (12)" at bounding box center [363, 70] width 80 height 10
drag, startPoint x: 318, startPoint y: 96, endPoint x: 382, endPoint y: 94, distance: 64.3
click at [382, 94] on div "3 Charles Street, Carlton, VIC 3053 07/10/2025 07:00 - 09:00 Four Weekly - 5% O…" at bounding box center [458, 102] width 280 height 57
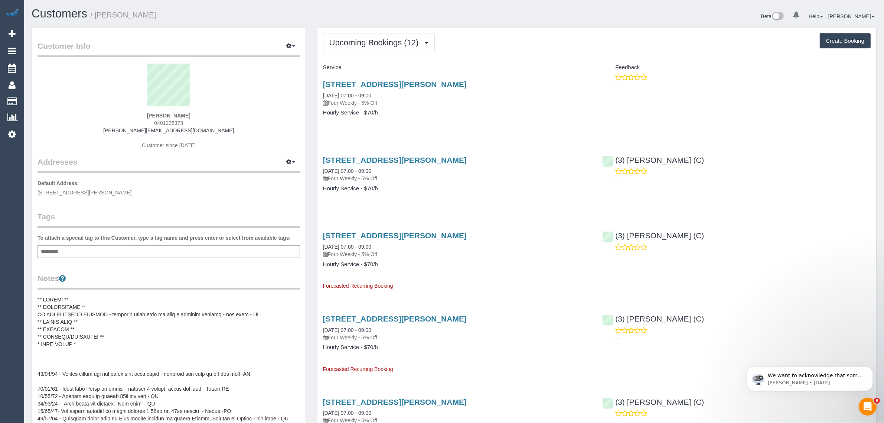
copy link "07/10/2025 07:00 - 09:00"
click at [381, 42] on span "Upcoming Bookings (12)" at bounding box center [375, 42] width 93 height 9
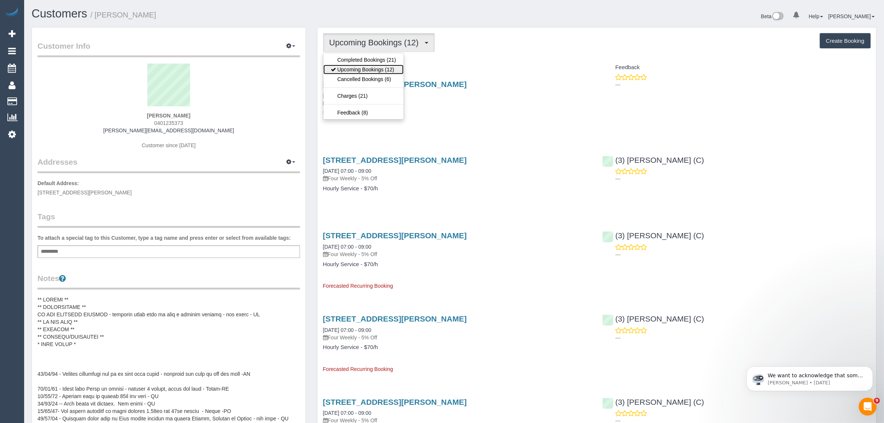
click at [361, 68] on link "Upcoming Bookings (12)" at bounding box center [363, 70] width 80 height 10
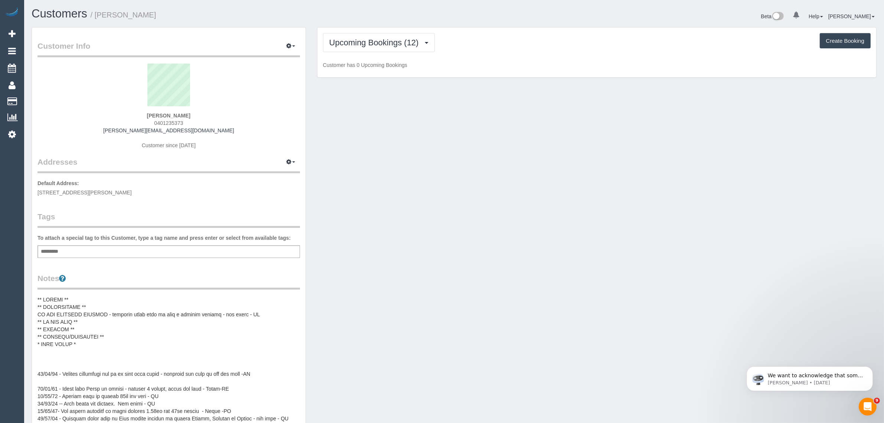
click at [43, 101] on link "Customers" at bounding box center [70, 101] width 93 height 15
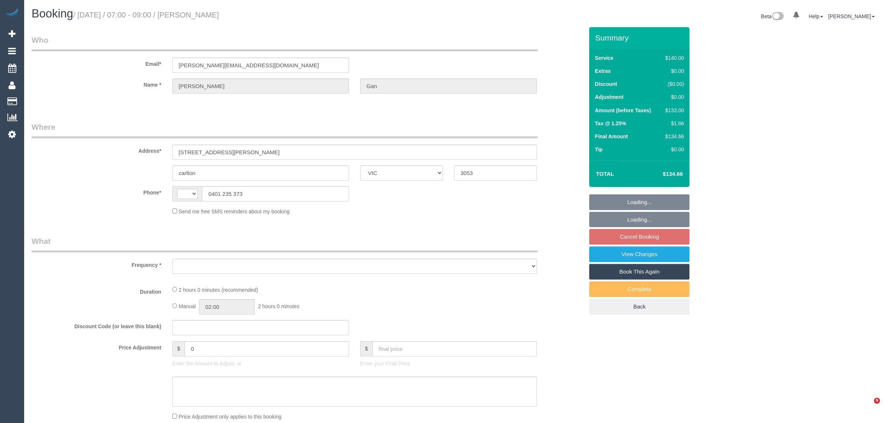
select select "VIC"
select select "object:281"
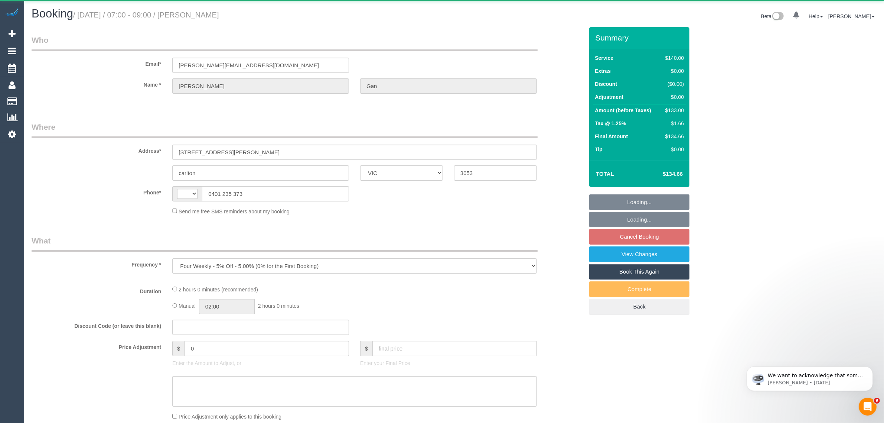
select select "string:AU"
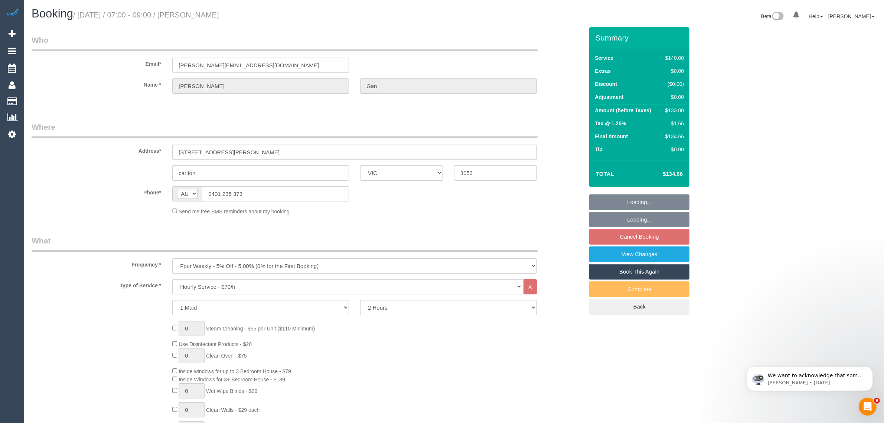
select select "string:stripe-pm_1RHaTq2GScqysDRVuuVPFp8p"
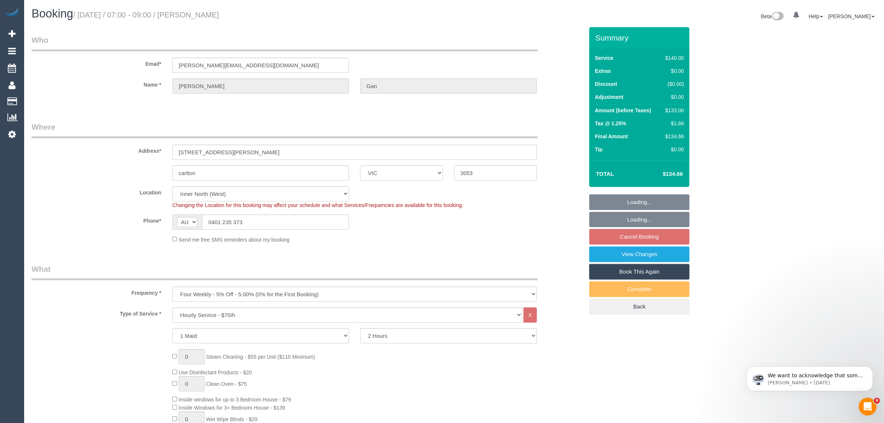
select select "object:1796"
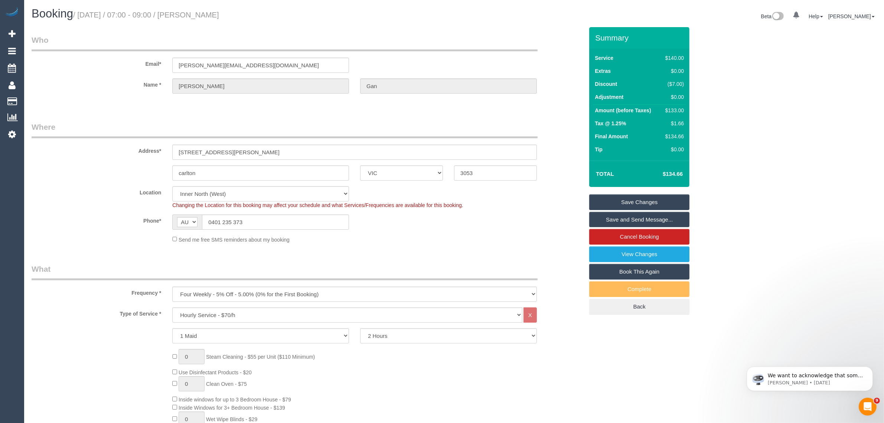
click at [508, 229] on sui-booking-location "Location [GEOGRAPHIC_DATA] (North) East (South) [GEOGRAPHIC_DATA] (East) [GEOGR…" at bounding box center [308, 214] width 552 height 57
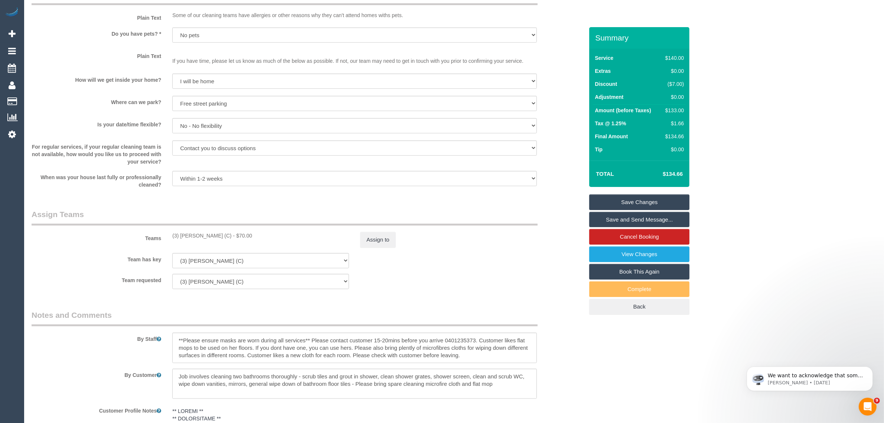
scroll to position [1368, 0]
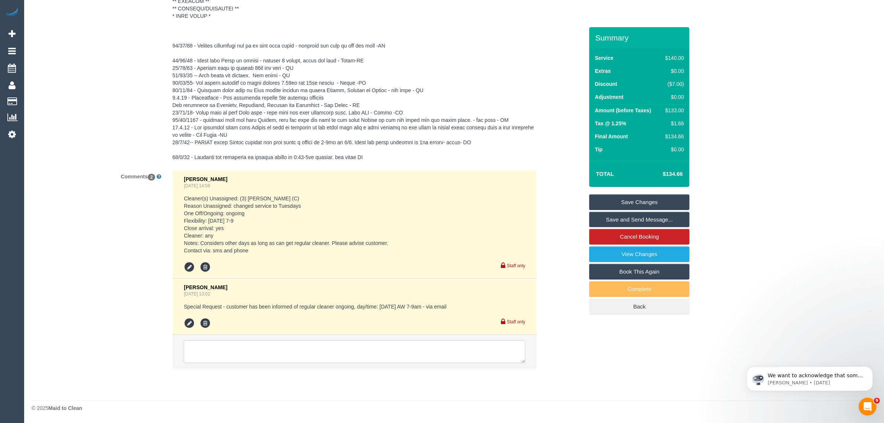
click at [416, 343] on textarea at bounding box center [355, 351] width 342 height 23
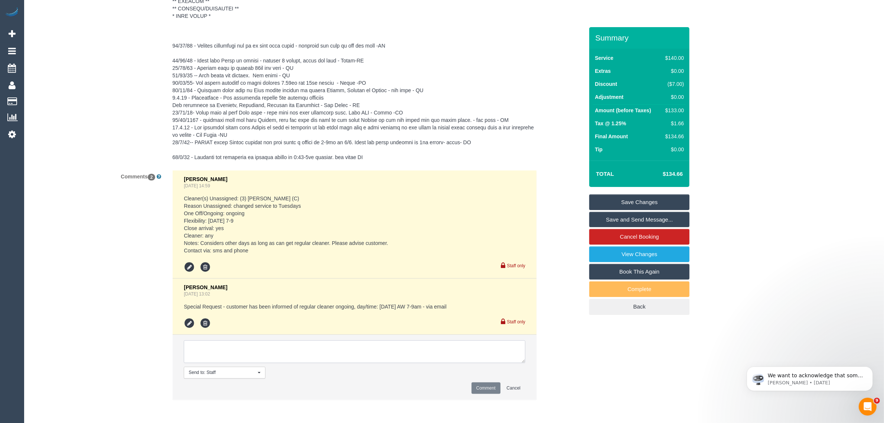
paste textarea "Cleaner(s) Unassigned: Reason Unassigned: Contact via: Which message sent: Addi…"
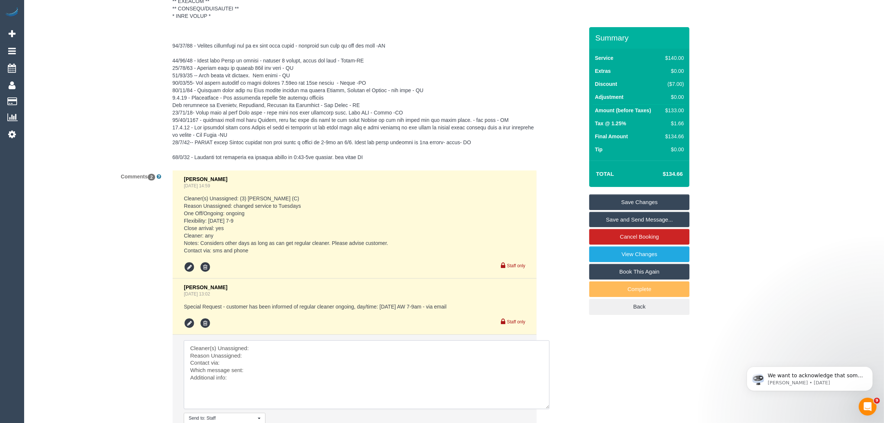
drag, startPoint x: 528, startPoint y: 369, endPoint x: 547, endPoint y: 406, distance: 40.7
click at [547, 406] on textarea at bounding box center [367, 374] width 366 height 69
click at [444, 345] on textarea at bounding box center [367, 374] width 366 height 69
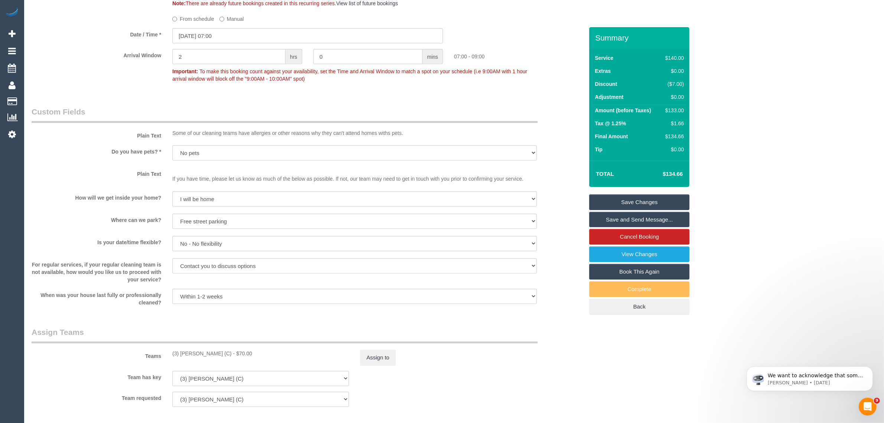
scroll to position [996, 0]
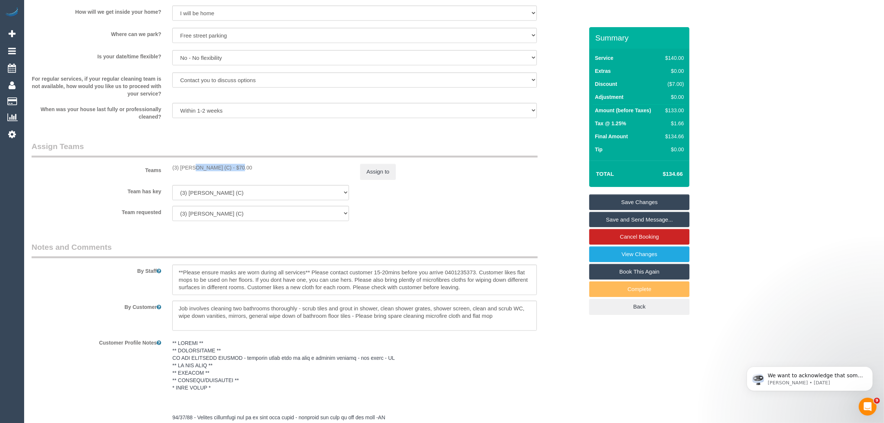
drag, startPoint x: 171, startPoint y: 167, endPoint x: 215, endPoint y: 170, distance: 44.7
click at [215, 170] on div "(3) Raj Suram (C) - $70.00" at bounding box center [261, 167] width 188 height 7
copy div "(3) Raj Suram (C)"
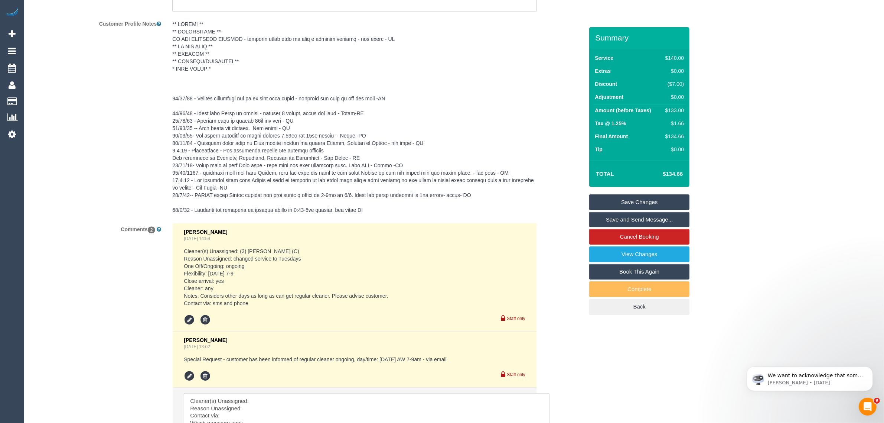
scroll to position [1445, 0]
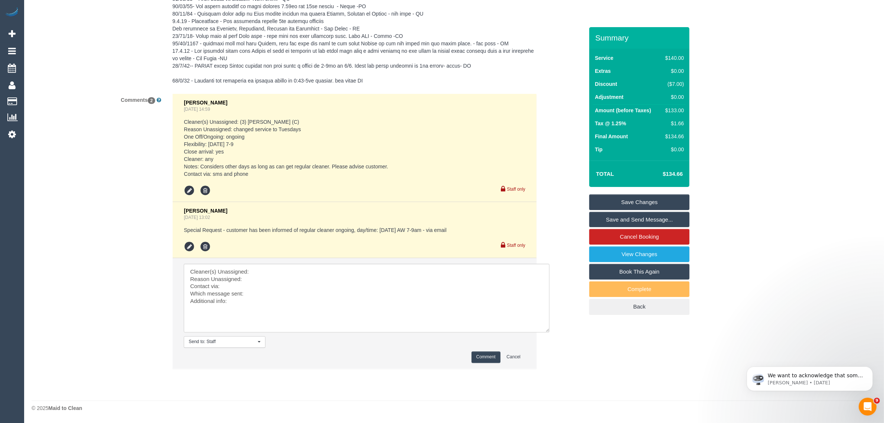
click at [315, 261] on li "Send to: Staff Nothing selected Send to: Staff Send to: Customer Send to: Team …" at bounding box center [355, 313] width 364 height 110
click at [316, 274] on textarea at bounding box center [367, 298] width 366 height 69
paste textarea "(3) [PERSON_NAME] (C)"
click at [253, 268] on textarea at bounding box center [367, 298] width 366 height 69
click at [299, 279] on textarea at bounding box center [367, 298] width 366 height 69
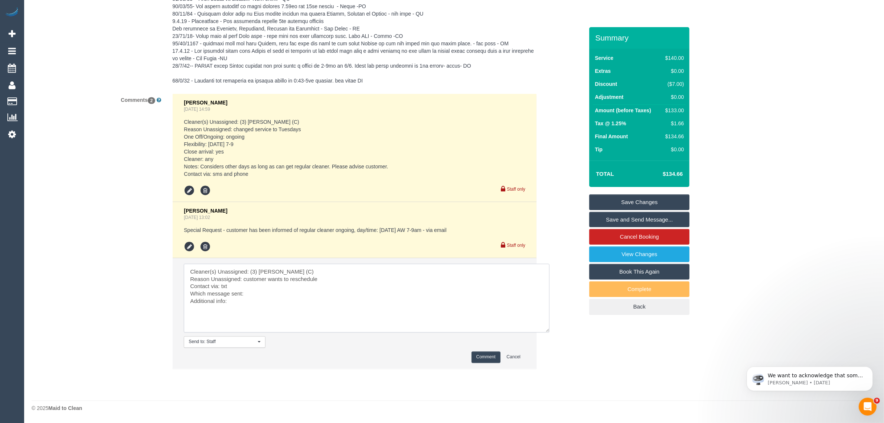
click at [401, 290] on textarea at bounding box center [367, 298] width 366 height 69
drag, startPoint x: 283, startPoint y: 303, endPoint x: 176, endPoint y: 261, distance: 115.6
click at [176, 261] on li "Send to: Staff Nothing selected Send to: Staff Send to: Customer Send to: Team …" at bounding box center [355, 313] width 364 height 110
paste textarea "Reason Unassigned: One Off/Ongoing: Flexibility: Close arrival: Yes/No/NA Clean…"
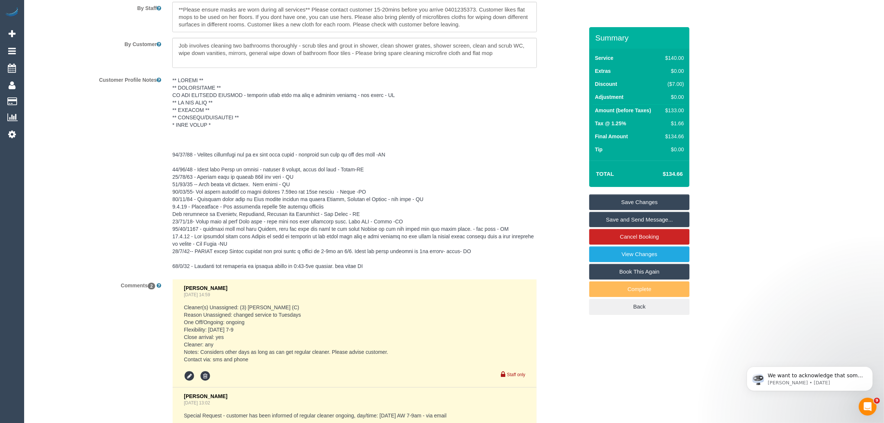
scroll to position [1073, 0]
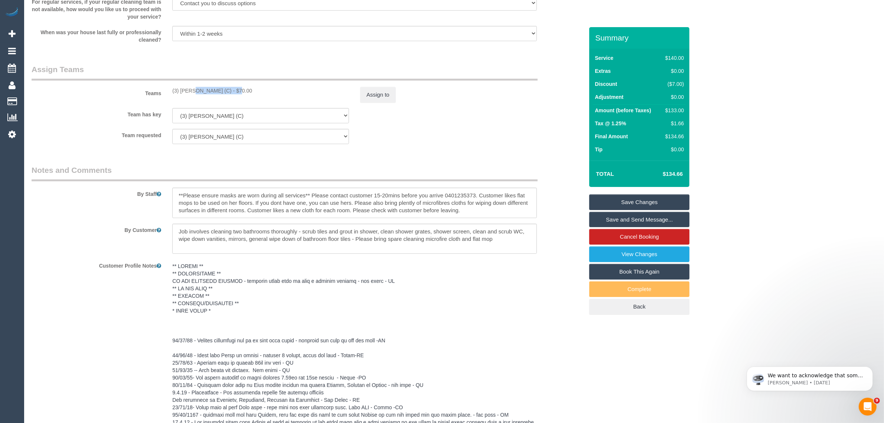
drag, startPoint x: 168, startPoint y: 86, endPoint x: 214, endPoint y: 85, distance: 45.7
click at [214, 85] on div "Teams (3) Raj Suram (C) - $70.00 Assign to" at bounding box center [307, 83] width 563 height 39
copy div "(3) [PERSON_NAME] (C)"
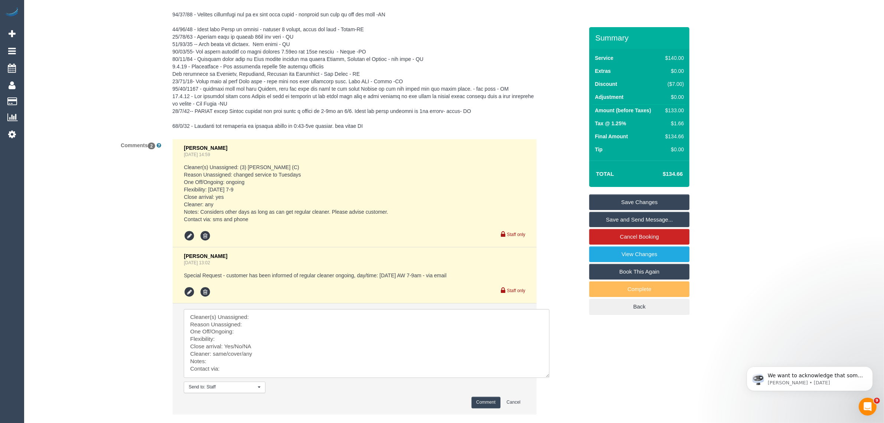
scroll to position [1445, 0]
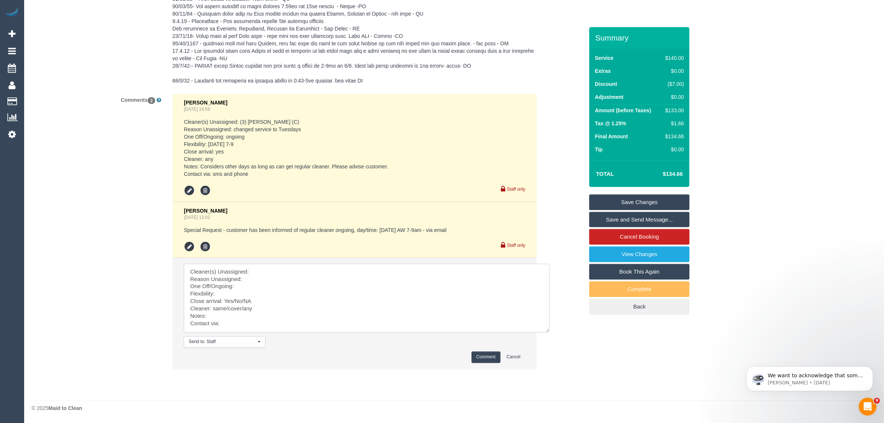
click at [295, 268] on textarea at bounding box center [367, 298] width 366 height 69
paste textarea "(3) [PERSON_NAME] (C)"
click at [263, 274] on textarea at bounding box center [367, 298] width 366 height 69
drag, startPoint x: 235, startPoint y: 296, endPoint x: 281, endPoint y: 296, distance: 46.0
click at [281, 296] on textarea at bounding box center [367, 298] width 366 height 69
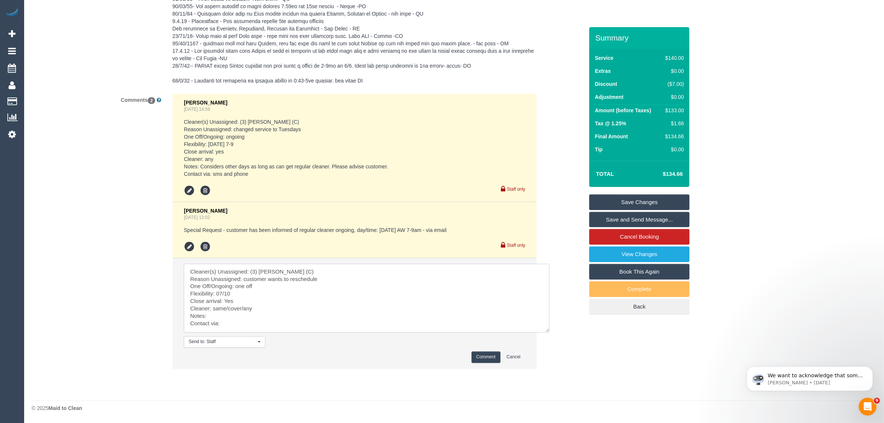
drag, startPoint x: 214, startPoint y: 307, endPoint x: 243, endPoint y: 305, distance: 29.9
click at [243, 305] on textarea at bounding box center [367, 298] width 366 height 69
click at [229, 310] on textarea at bounding box center [367, 298] width 366 height 69
click at [229, 320] on textarea at bounding box center [367, 298] width 366 height 69
type textarea "Cleaner(s) Unassigned: (3) Raj Suram (C) Reason Unassigned: customer wants to r…"
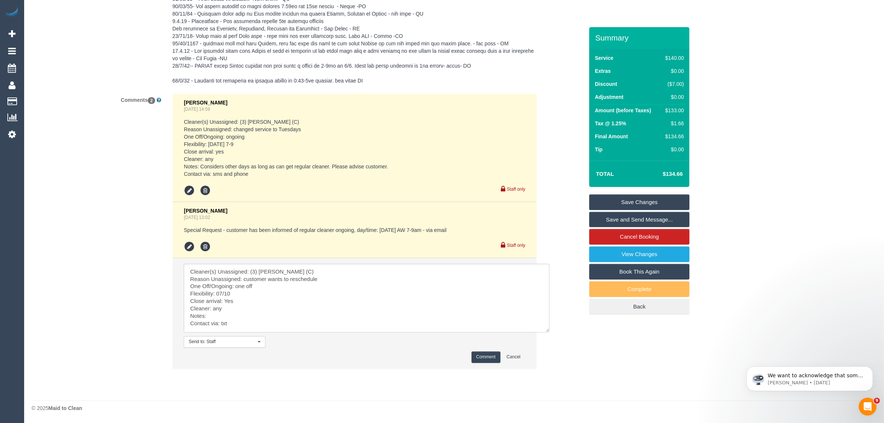
click at [485, 357] on button "Comment" at bounding box center [486, 357] width 29 height 12
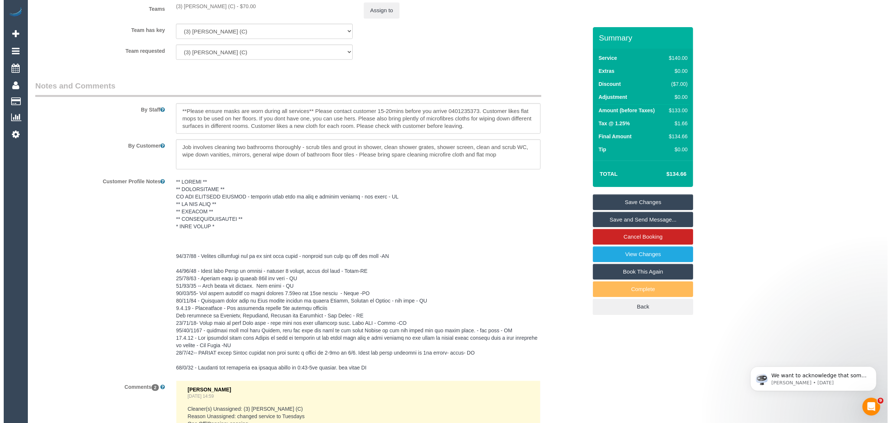
scroll to position [1073, 0]
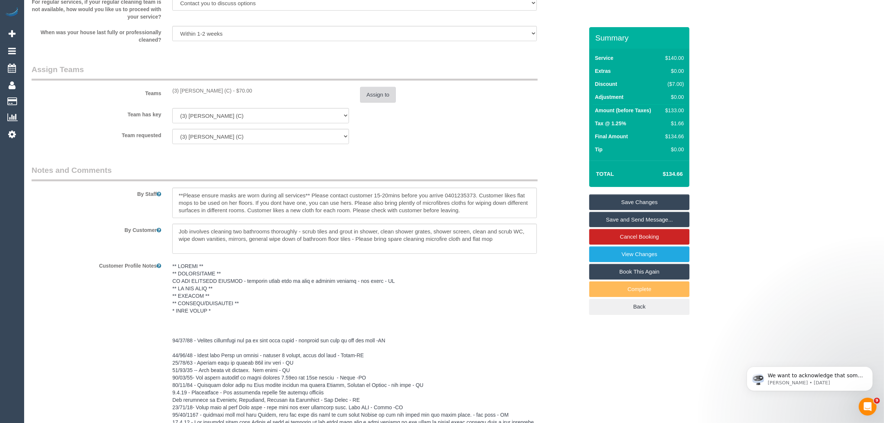
click at [379, 95] on button "Assign to" at bounding box center [378, 95] width 36 height 16
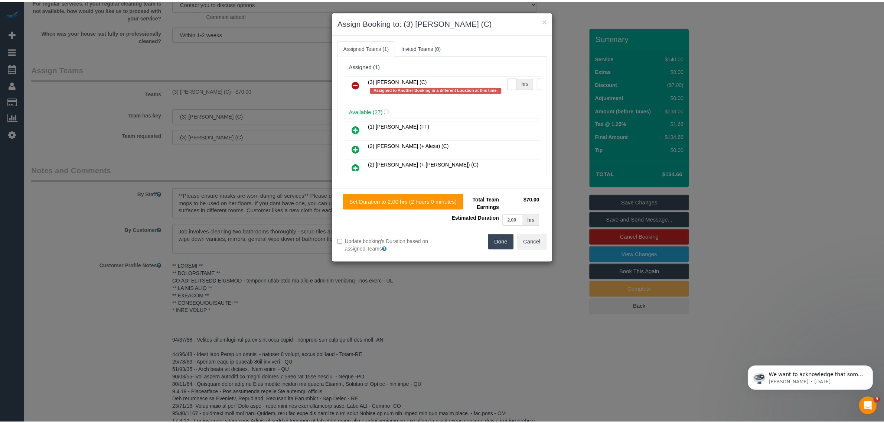
scroll to position [0, 0]
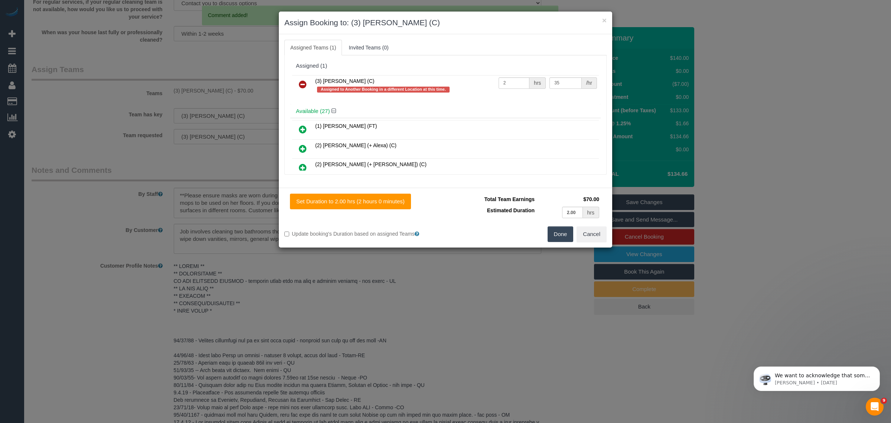
click at [295, 81] on link at bounding box center [302, 84] width 17 height 15
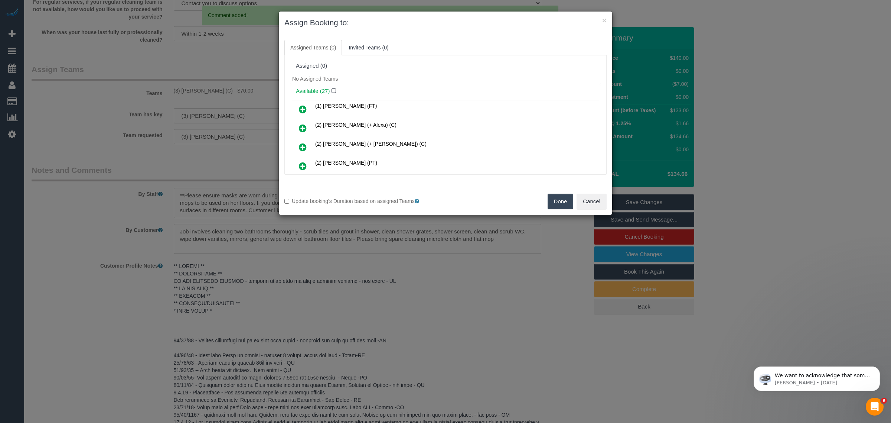
drag, startPoint x: 553, startPoint y: 206, endPoint x: 549, endPoint y: 208, distance: 4.7
click at [553, 207] on button "Done" at bounding box center [561, 201] width 26 height 16
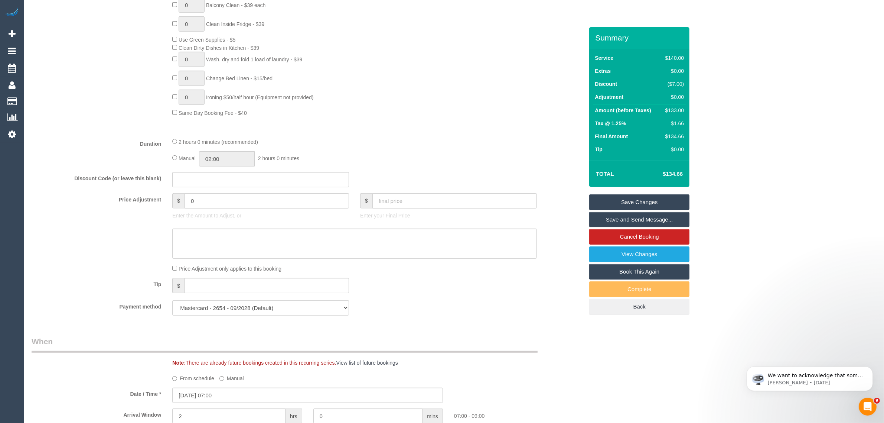
scroll to position [557, 0]
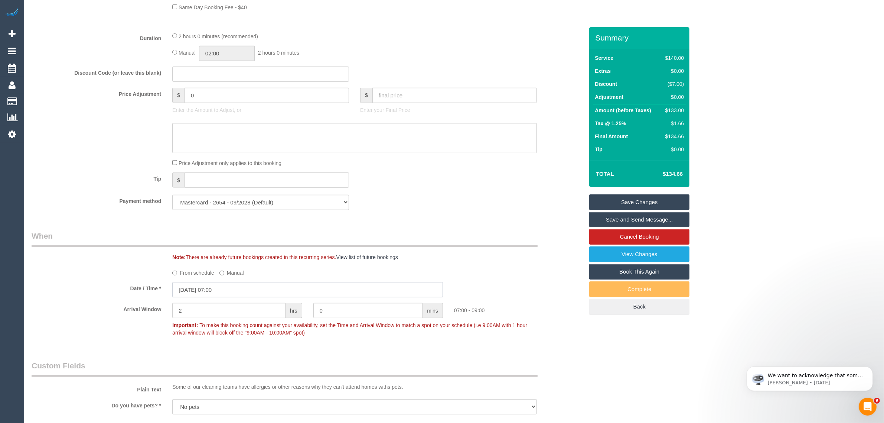
click at [218, 287] on input "30/09/2025 07:00" at bounding box center [307, 289] width 271 height 15
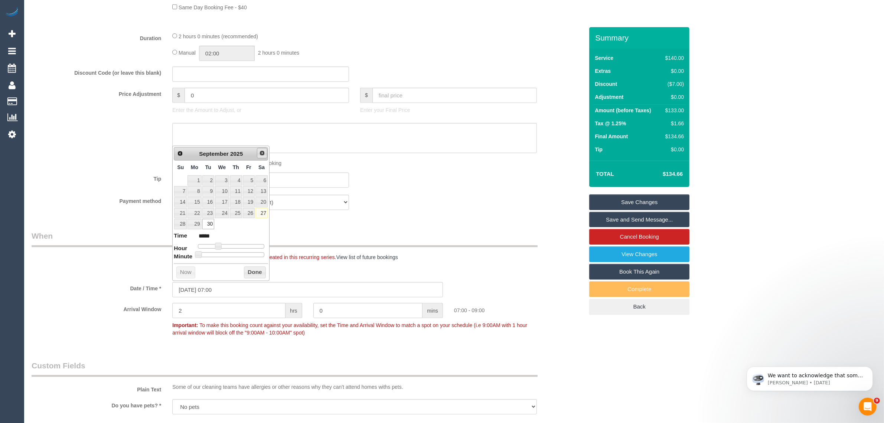
click at [262, 153] on span "Next" at bounding box center [262, 153] width 6 height 6
click at [209, 191] on link "7" at bounding box center [208, 191] width 12 height 10
type input "07/10/2025 07:00"
click at [250, 276] on button "Done" at bounding box center [255, 272] width 22 height 12
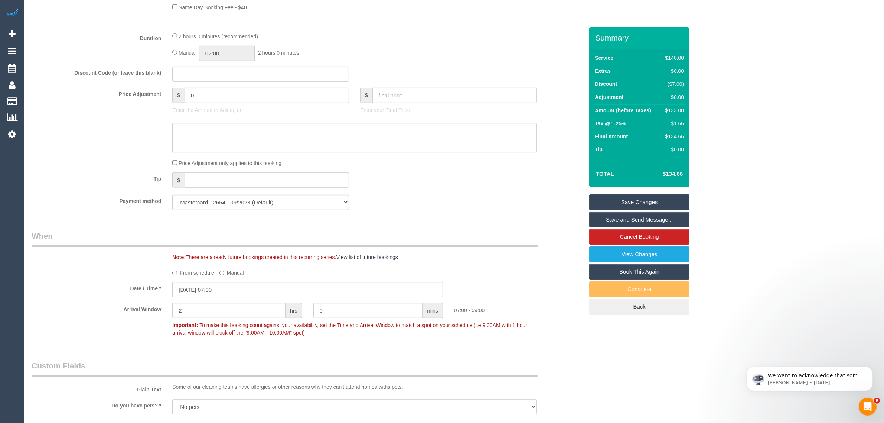
click at [462, 265] on fieldset "When Note: There are already future bookings created in this recurring series. …" at bounding box center [308, 287] width 552 height 115
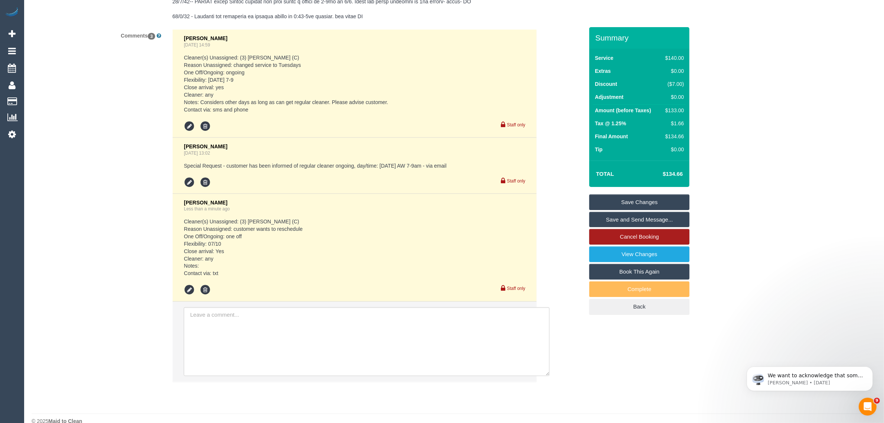
scroll to position [1521, 0]
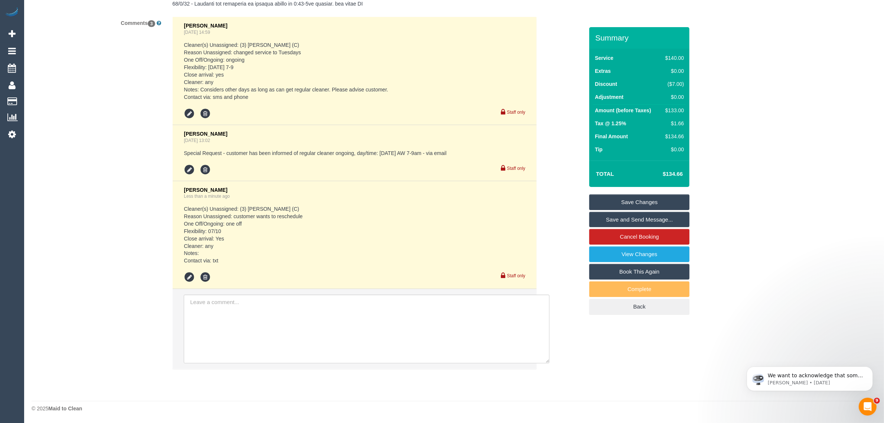
click at [643, 201] on link "Save Changes" at bounding box center [639, 202] width 100 height 16
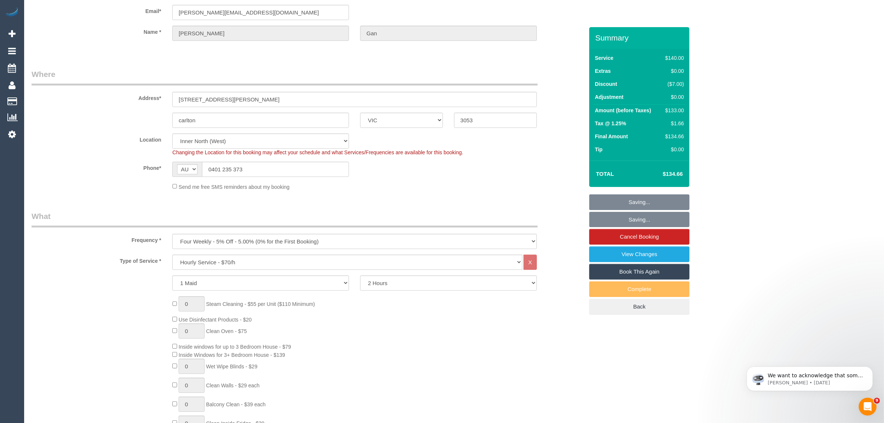
scroll to position [0, 0]
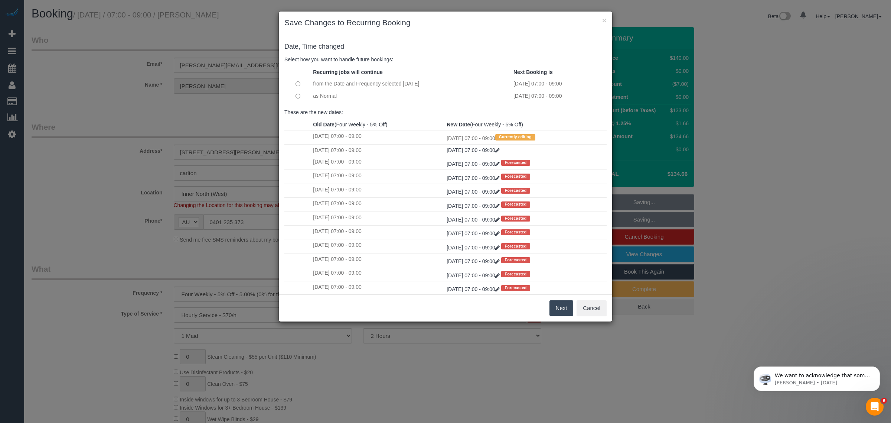
click at [557, 305] on button "Next" at bounding box center [562, 308] width 24 height 16
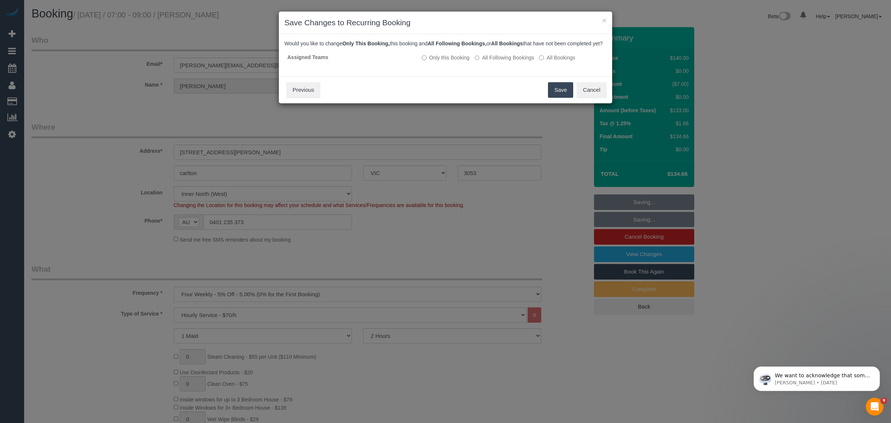
click at [562, 98] on button "Save" at bounding box center [560, 90] width 25 height 16
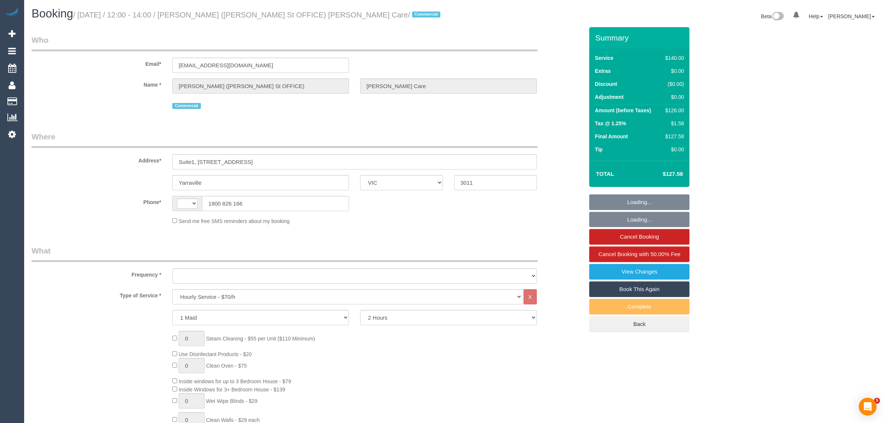
select select "VIC"
select select "string:AU"
select select "object:499"
select select "number:28"
select select "number:17"
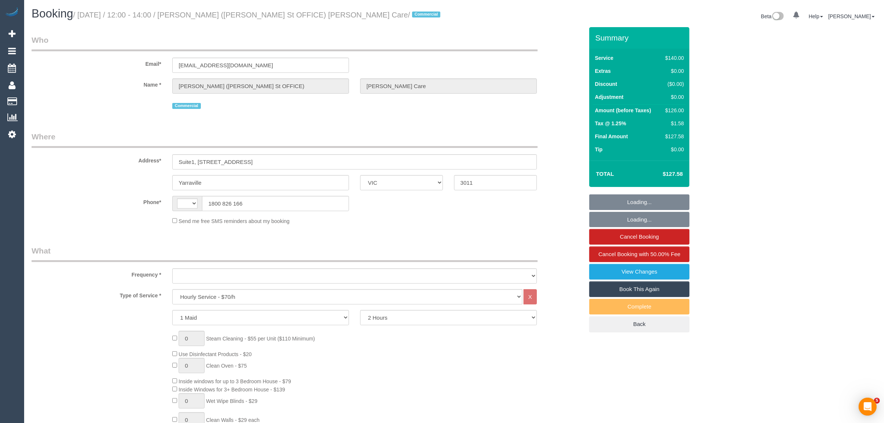
select select "number:18"
select select "number:24"
select select "number:35"
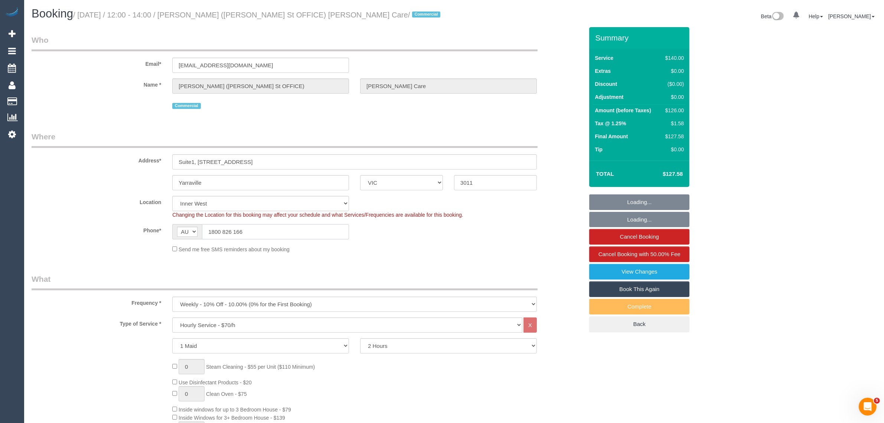
click at [306, 233] on input "1800 826 166" at bounding box center [275, 231] width 147 height 15
select select "object:1614"
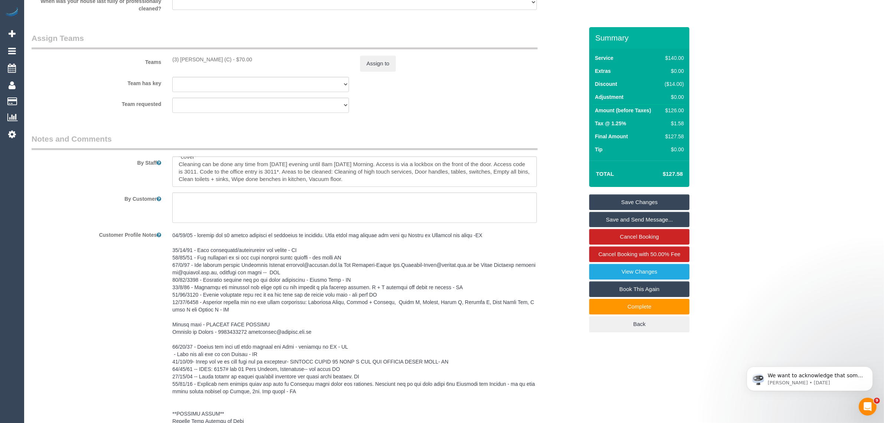
scroll to position [928, 0]
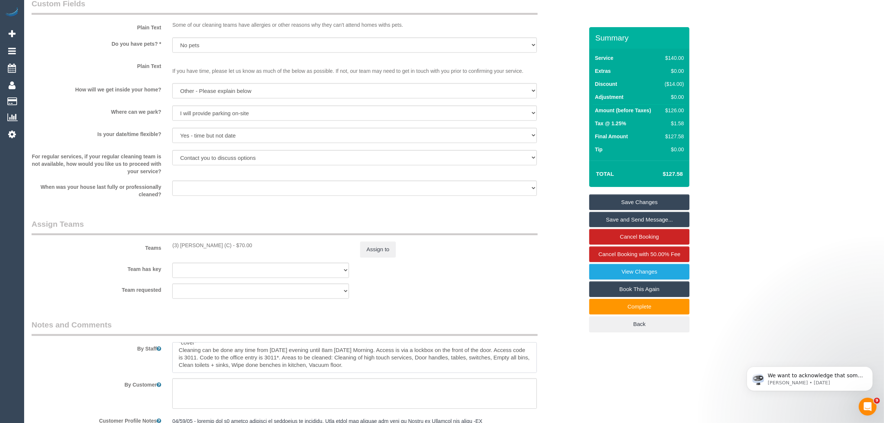
drag, startPoint x: 505, startPoint y: 357, endPoint x: 195, endPoint y: 375, distance: 311.0
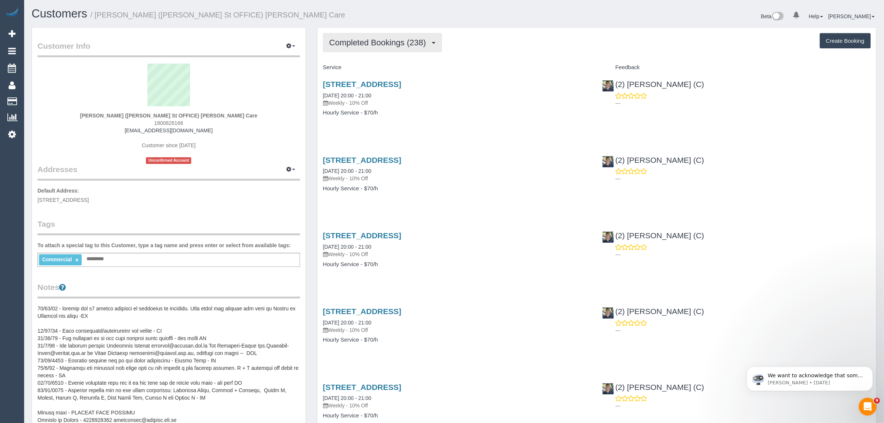
click at [364, 42] on span "Completed Bookings (238)" at bounding box center [379, 42] width 100 height 9
click at [394, 73] on link "Upcoming Bookings (12)" at bounding box center [364, 70] width 83 height 10
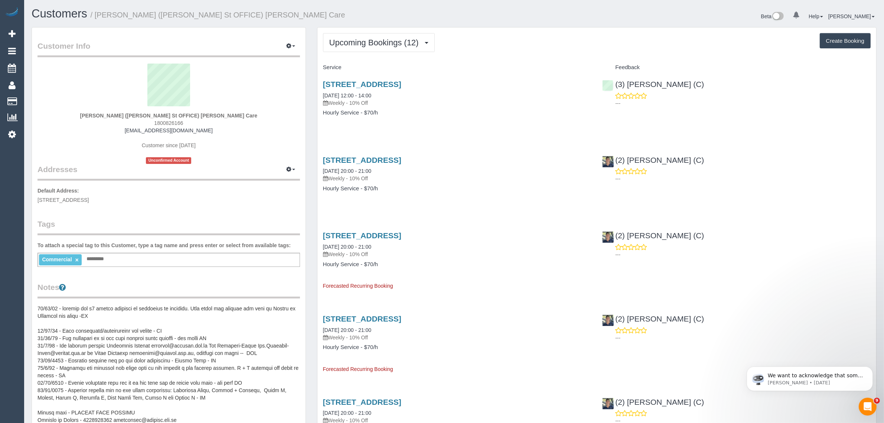
click at [177, 121] on span "1800826166" at bounding box center [168, 123] width 29 height 6
click at [354, 42] on span "Upcoming Bookings (12)" at bounding box center [375, 42] width 93 height 9
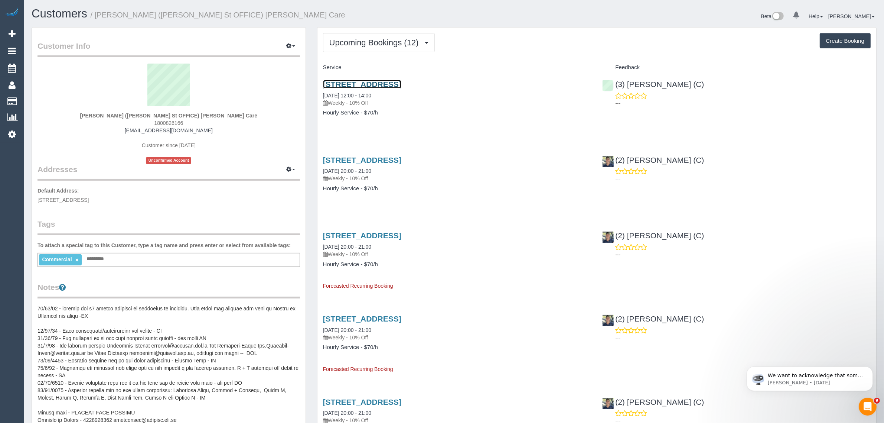
click at [401, 84] on link "[STREET_ADDRESS]" at bounding box center [362, 84] width 78 height 9
click at [160, 120] on span "1800826166" at bounding box center [168, 123] width 29 height 6
copy span "1800826166"
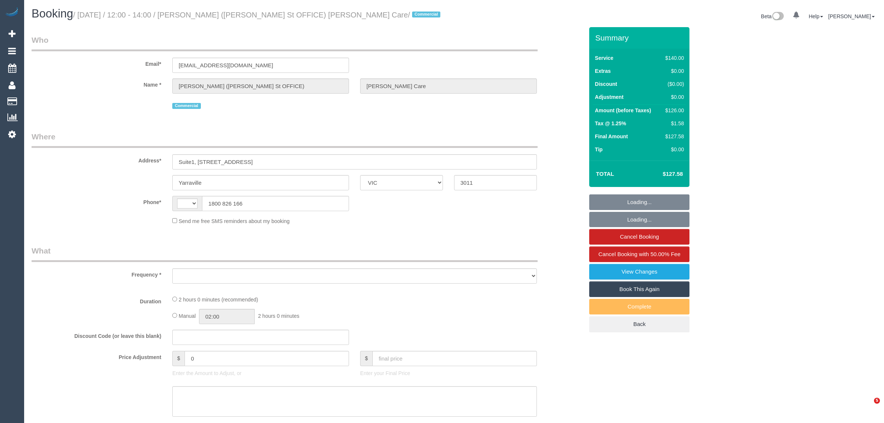
select select "VIC"
select select "string:AU"
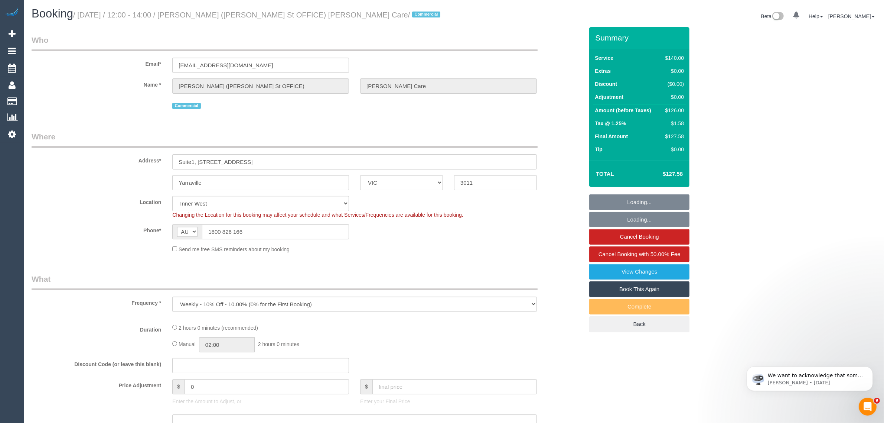
select select "object:589"
select select "number:28"
select select "number:17"
select select "number:18"
select select "number:24"
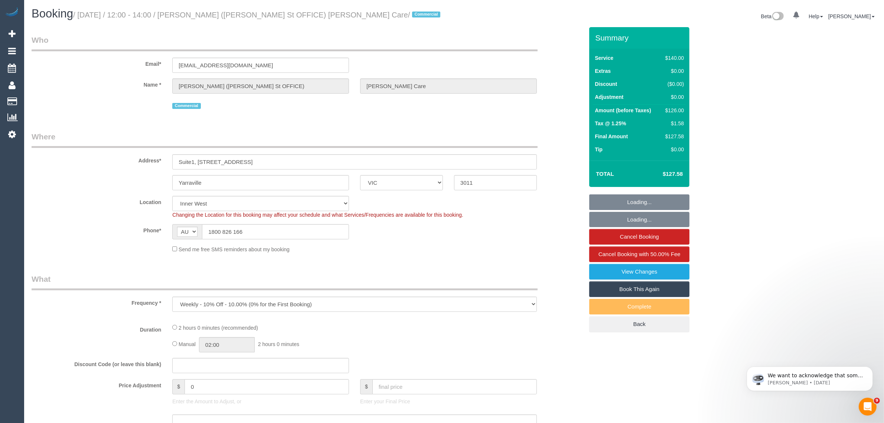
select select "number:35"
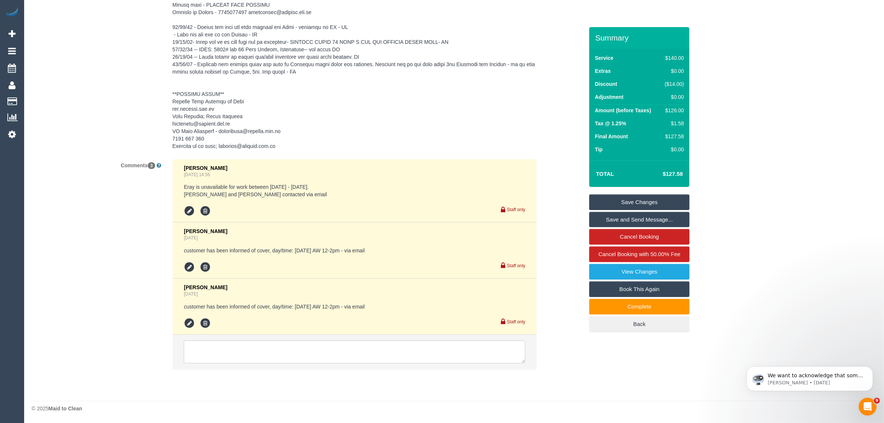
scroll to position [1248, 0]
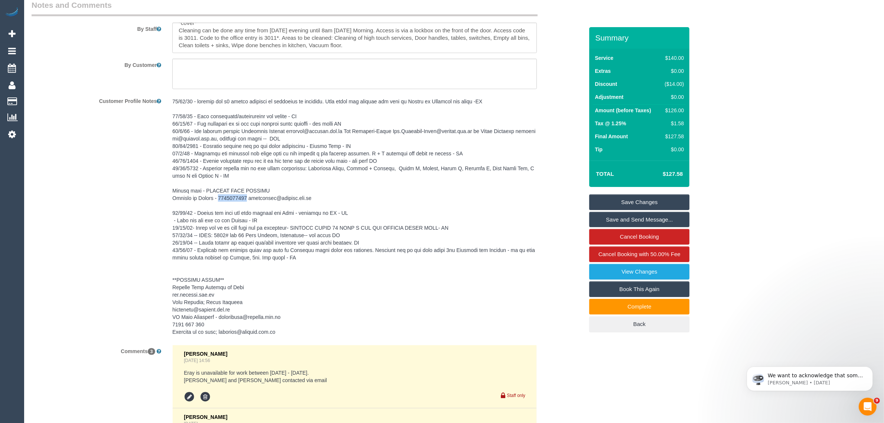
drag, startPoint x: 218, startPoint y: 197, endPoint x: 246, endPoint y: 197, distance: 27.5
click at [246, 197] on pre at bounding box center [354, 217] width 365 height 238
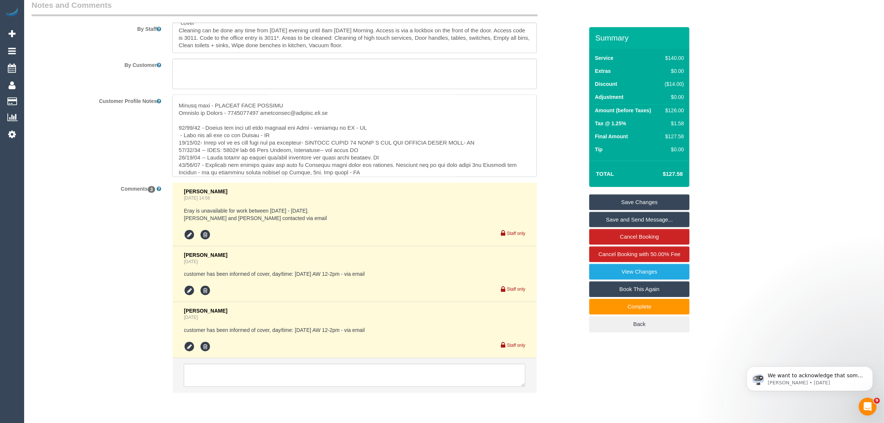
scroll to position [88, 0]
drag, startPoint x: 226, startPoint y: 119, endPoint x: 246, endPoint y: 116, distance: 20.7
click at [244, 116] on textarea at bounding box center [354, 136] width 365 height 82
drag, startPoint x: 257, startPoint y: 117, endPoint x: 228, endPoint y: 118, distance: 29.7
click at [228, 118] on textarea at bounding box center [354, 136] width 365 height 82
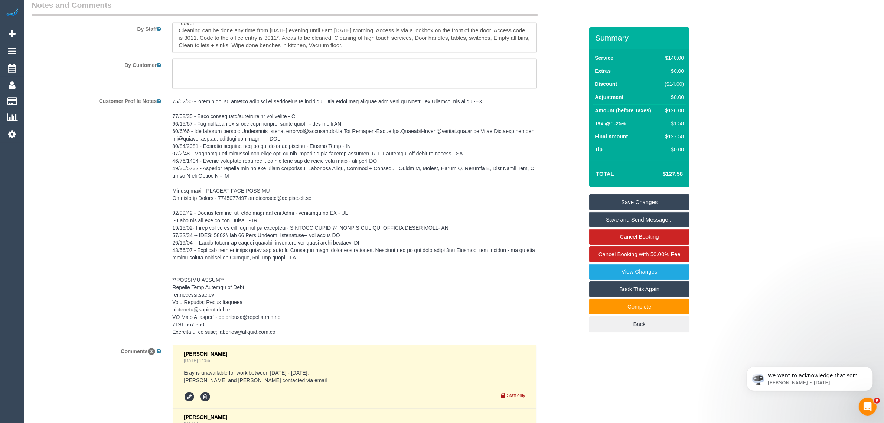
click at [113, 231] on div "Customer Profile Notes" at bounding box center [307, 217] width 563 height 244
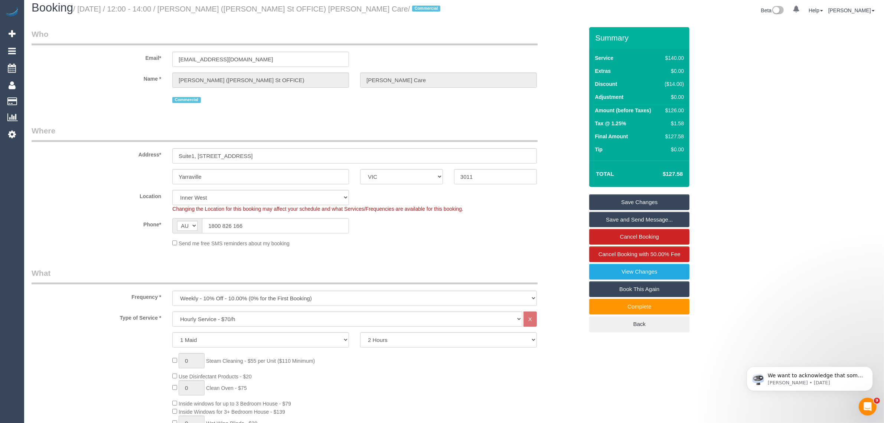
scroll to position [0, 0]
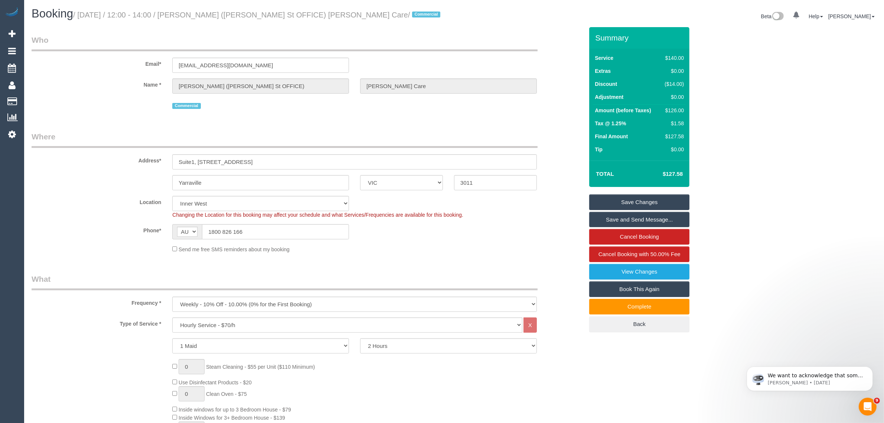
click at [381, 133] on legend "Where" at bounding box center [285, 139] width 506 height 17
click at [549, 216] on div "Location [GEOGRAPHIC_DATA] (North) East (South) [GEOGRAPHIC_DATA] (East) [GEOGR…" at bounding box center [307, 207] width 563 height 23
click at [554, 253] on fieldset "Where Address* [STREET_ADDRESS] [GEOGRAPHIC_DATA] ACT [GEOGRAPHIC_DATA] NT [GEO…" at bounding box center [308, 194] width 552 height 127
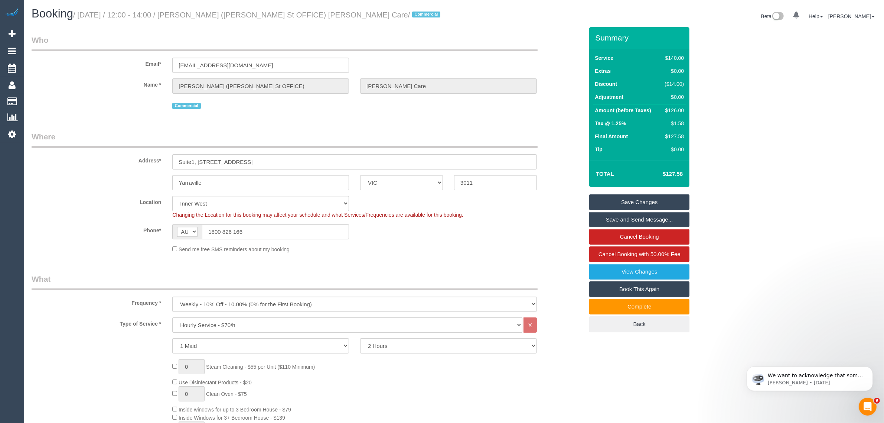
click at [97, 192] on fieldset "Where Address* [STREET_ADDRESS] [GEOGRAPHIC_DATA] ACT [GEOGRAPHIC_DATA] NT [GEO…" at bounding box center [308, 194] width 552 height 127
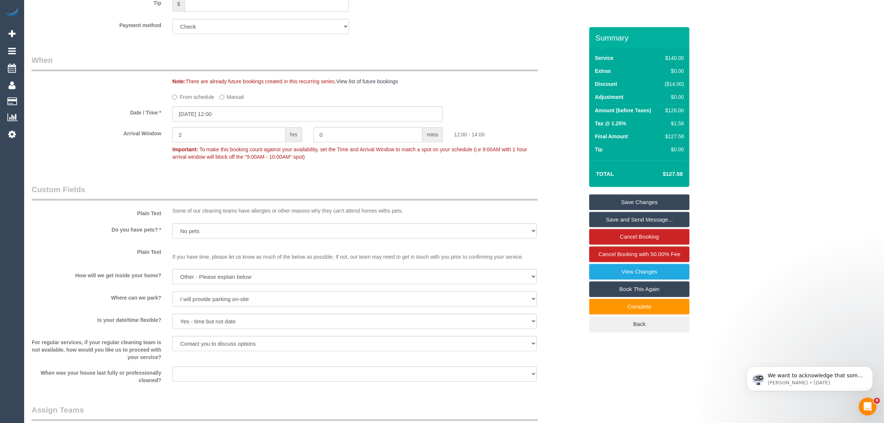
scroll to position [1114, 0]
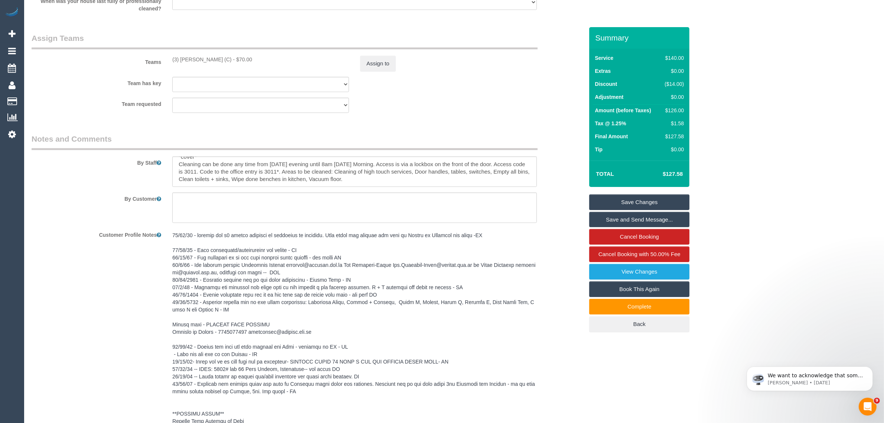
click at [406, 323] on pre at bounding box center [354, 350] width 365 height 238
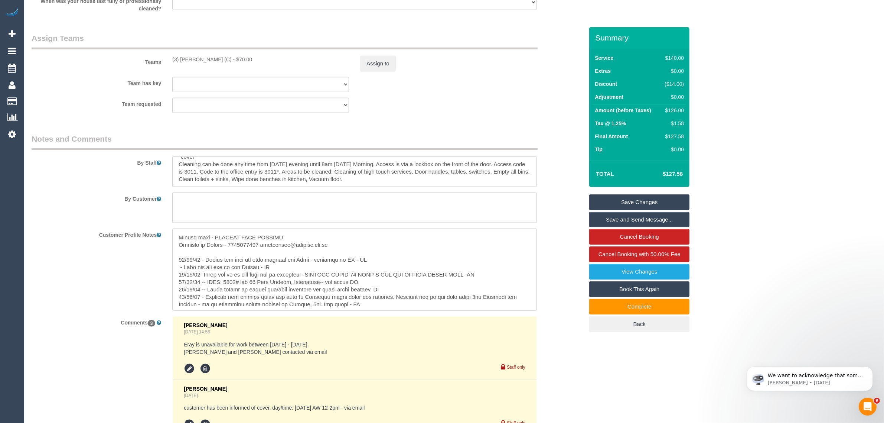
click at [542, 286] on div at bounding box center [355, 269] width 376 height 82
click at [558, 306] on div "Customer Profile Notes" at bounding box center [307, 269] width 563 height 82
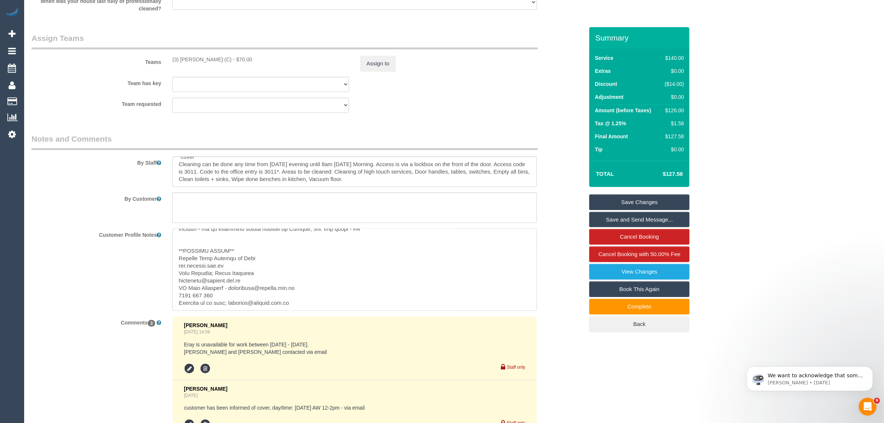
scroll to position [170, 0]
click at [69, 264] on div "Customer Profile Notes" at bounding box center [307, 269] width 563 height 82
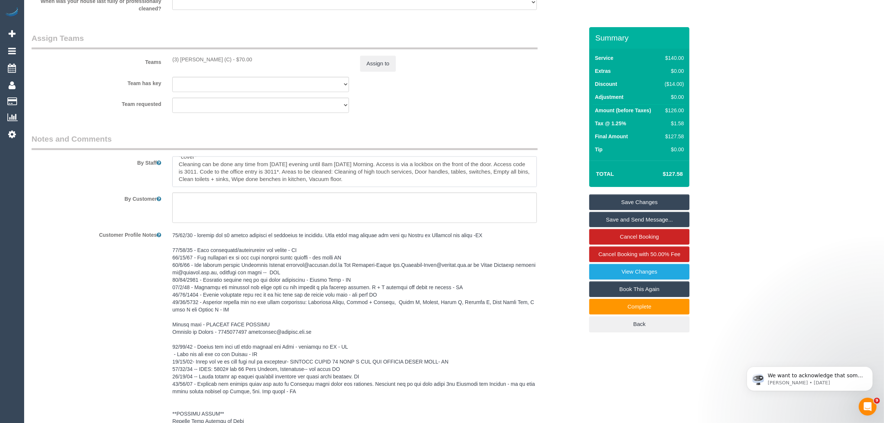
scroll to position [0, 0]
click at [546, 194] on div "By Customer" at bounding box center [307, 207] width 563 height 30
